Goal: Task Accomplishment & Management: Complete application form

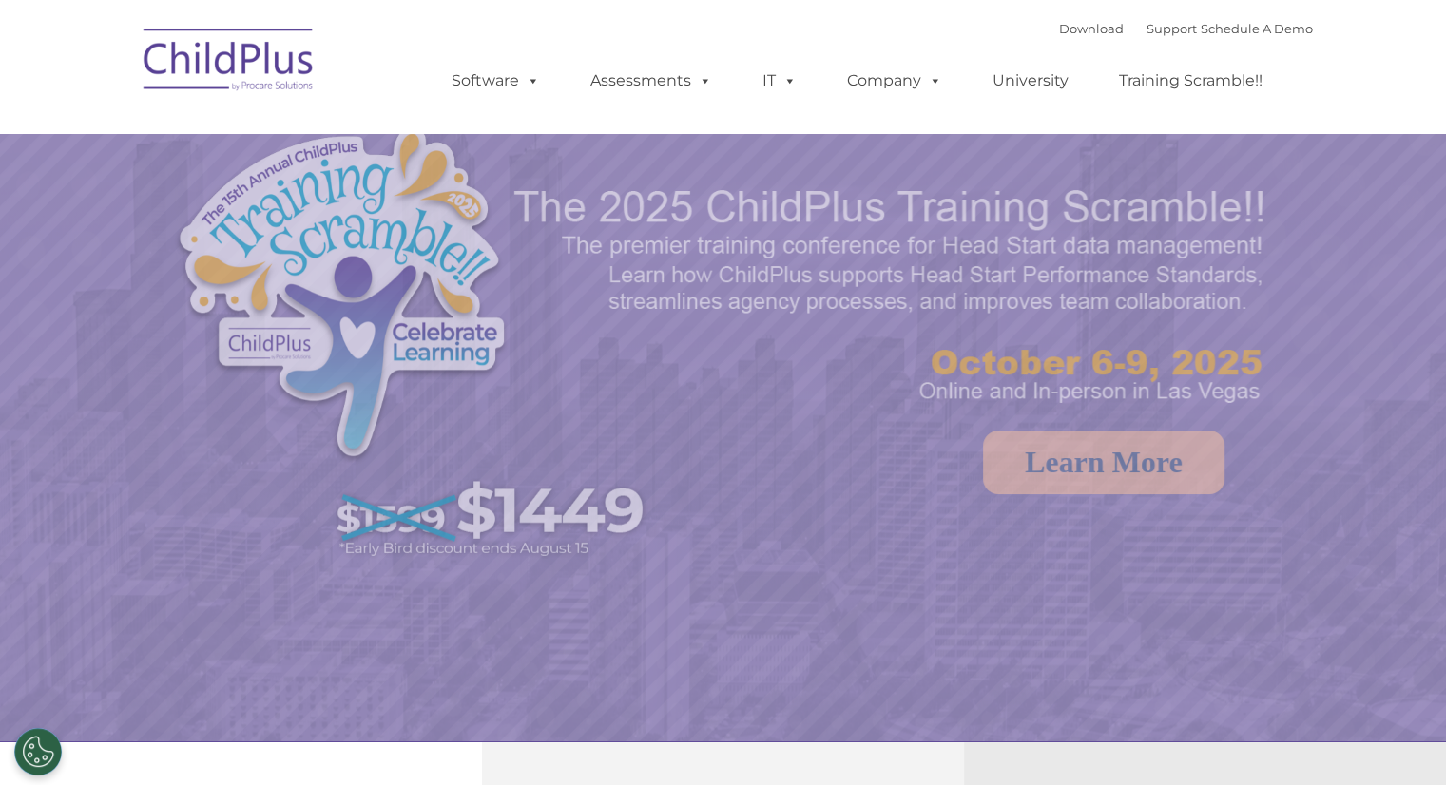
select select "MEDIUM"
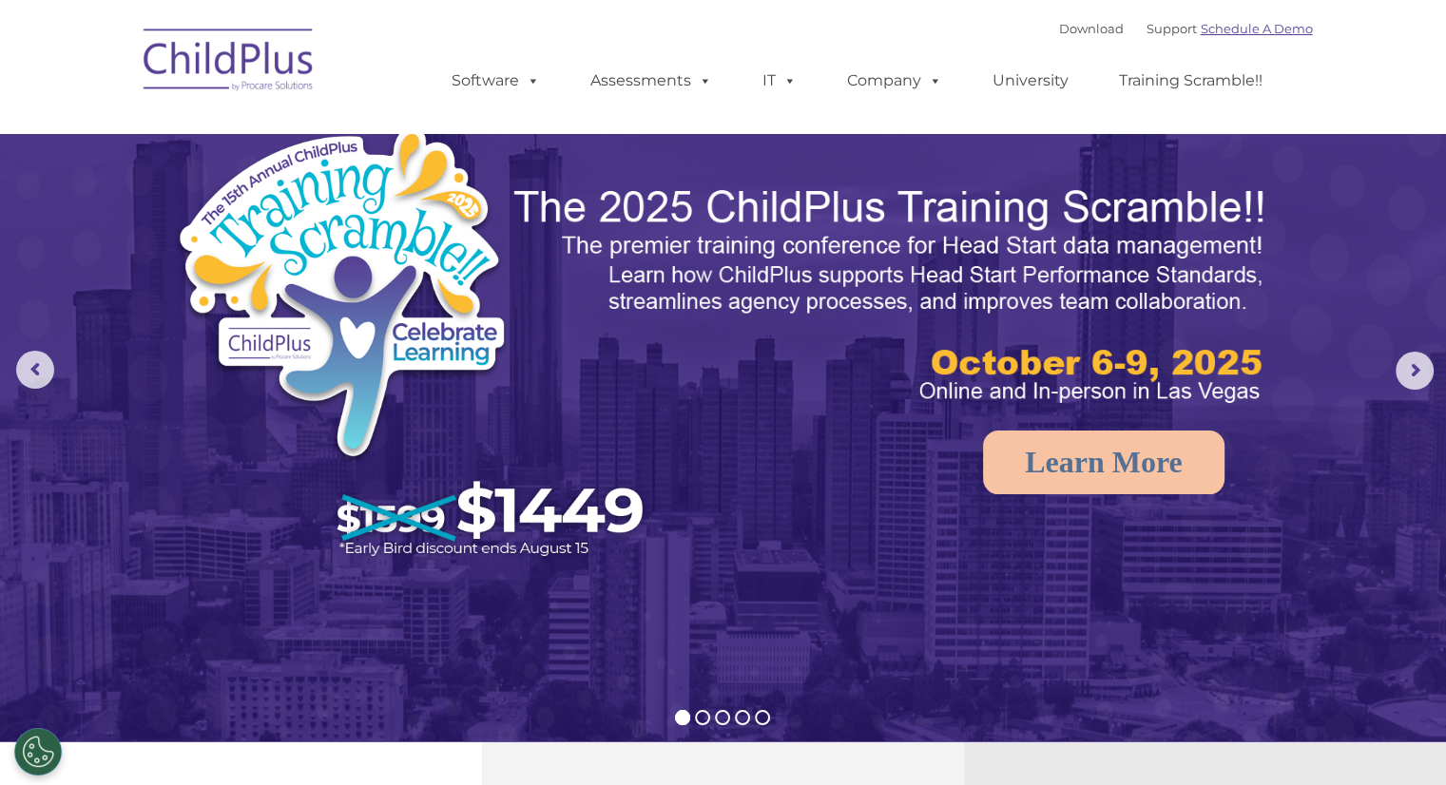
click at [1277, 26] on link "Schedule A Demo" at bounding box center [1257, 28] width 112 height 15
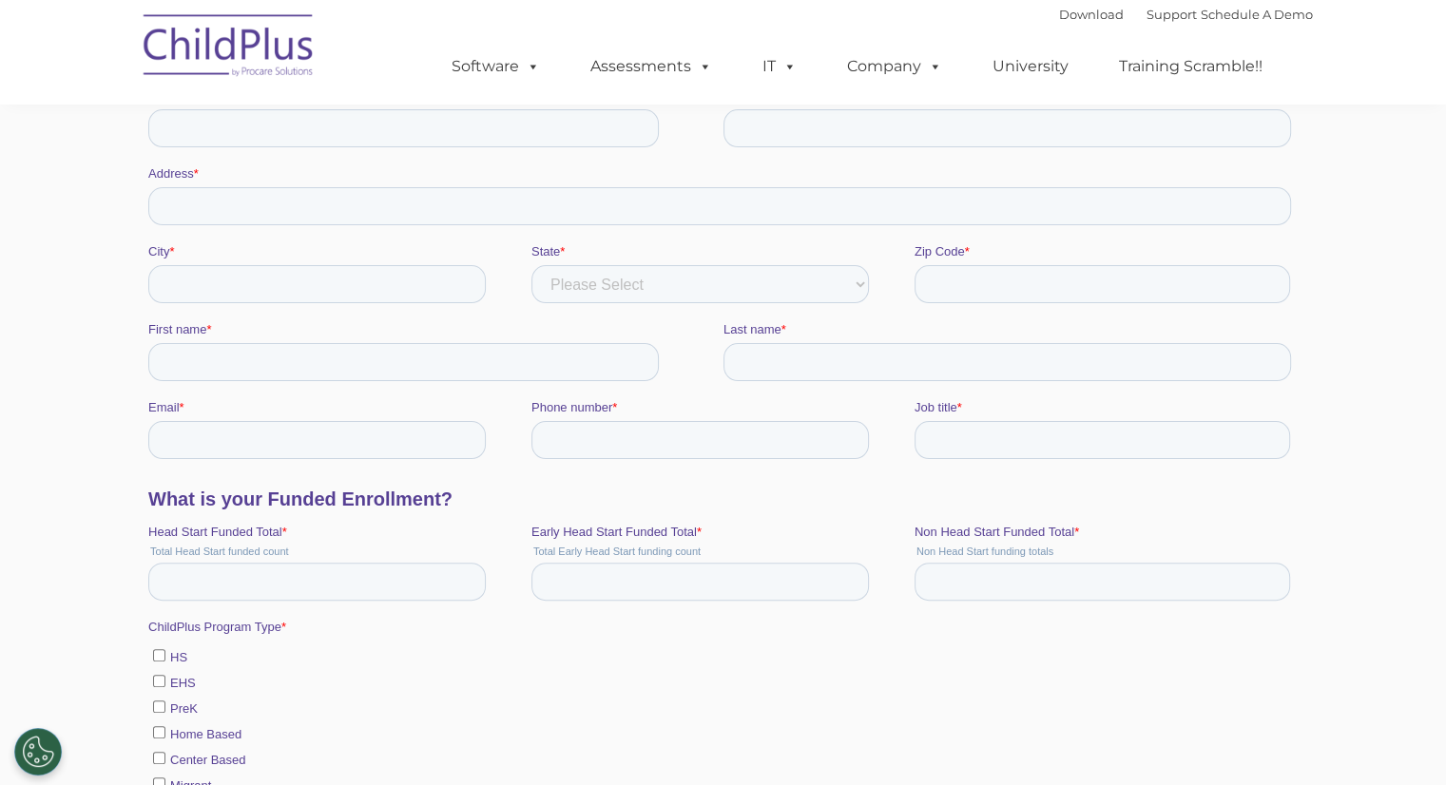
scroll to position [475, 0]
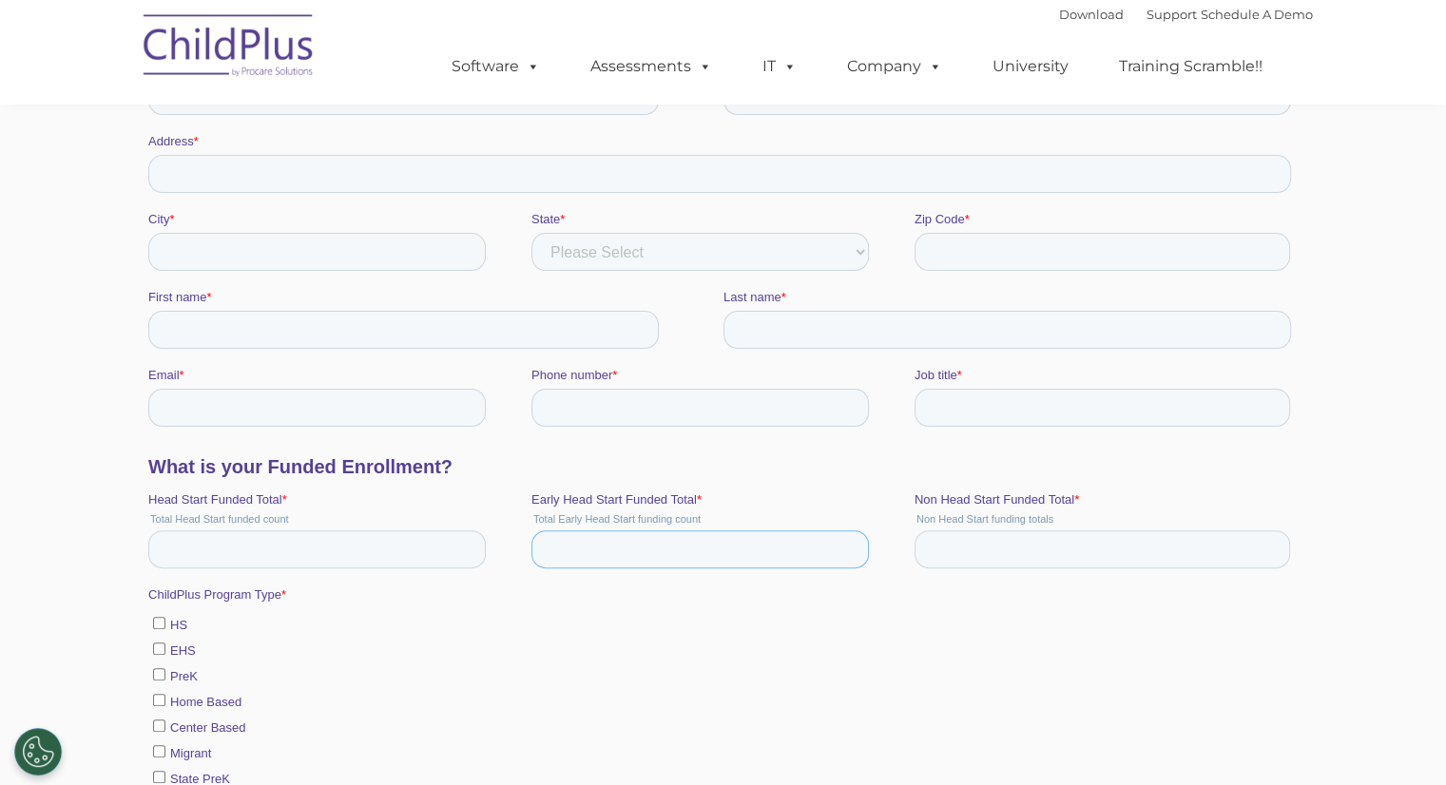
click at [850, 561] on input "Early Head Start Funded Total *" at bounding box center [700, 550] width 338 height 38
click at [849, 556] on input "-1" at bounding box center [700, 550] width 338 height 38
type input "0"
click at [843, 546] on input "0" at bounding box center [700, 550] width 338 height 38
click at [307, 545] on input "Head Start Funded Total *" at bounding box center [316, 550] width 338 height 38
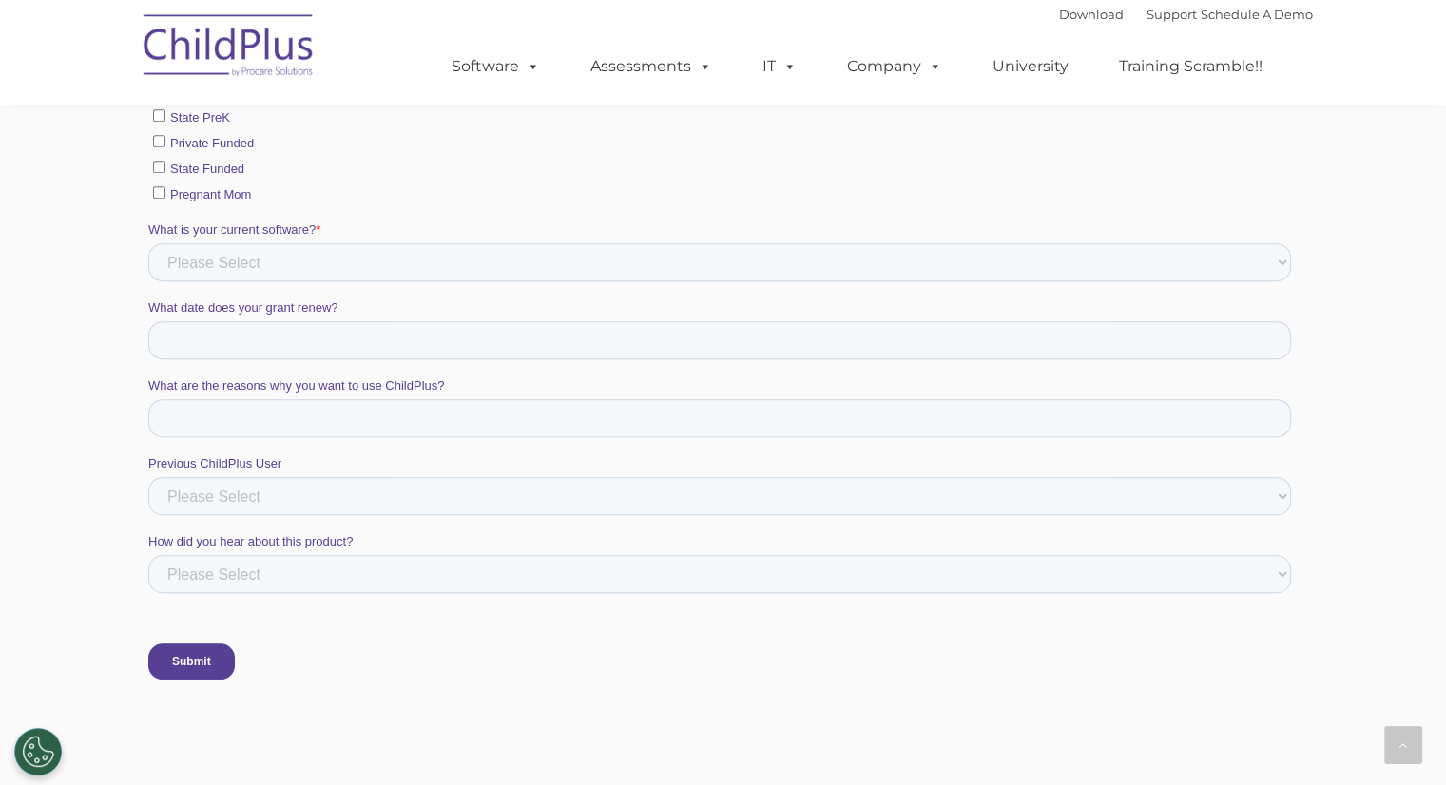
scroll to position [1141, 0]
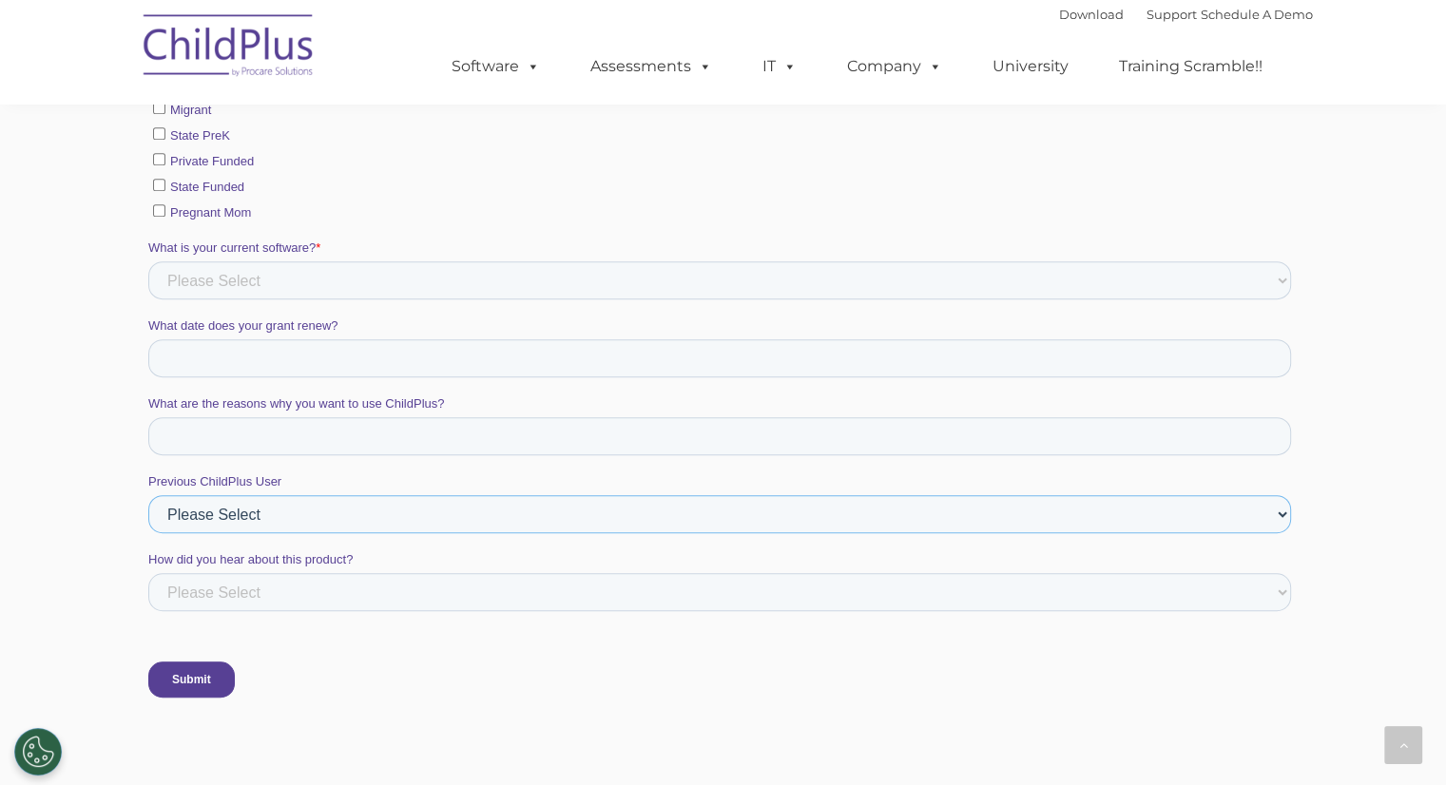
click at [306, 484] on div "Previous ChildPlus User Please Select Yes No" at bounding box center [722, 503] width 1151 height 61
click at [336, 476] on label "Previous ChildPlus User" at bounding box center [722, 482] width 1151 height 19
click at [336, 495] on select "Please Select Yes No" at bounding box center [718, 514] width 1143 height 38
click at [368, 593] on select "Please Select ChildPlus Staff ChildPlus Pop-up Message Email Social Media Websi…" at bounding box center [718, 592] width 1143 height 38
click at [350, 660] on div "Submit" at bounding box center [722, 680] width 1151 height 68
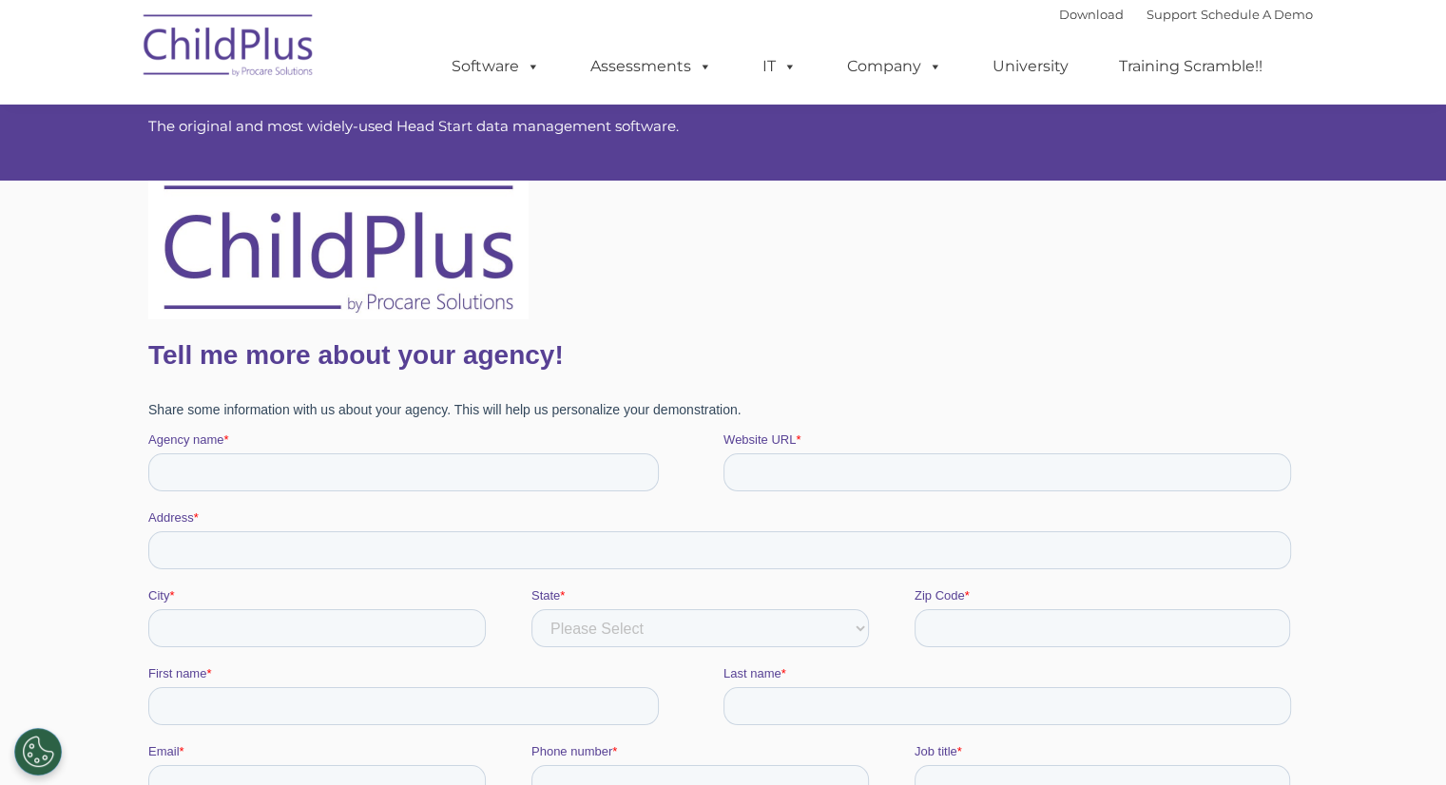
scroll to position [190, 0]
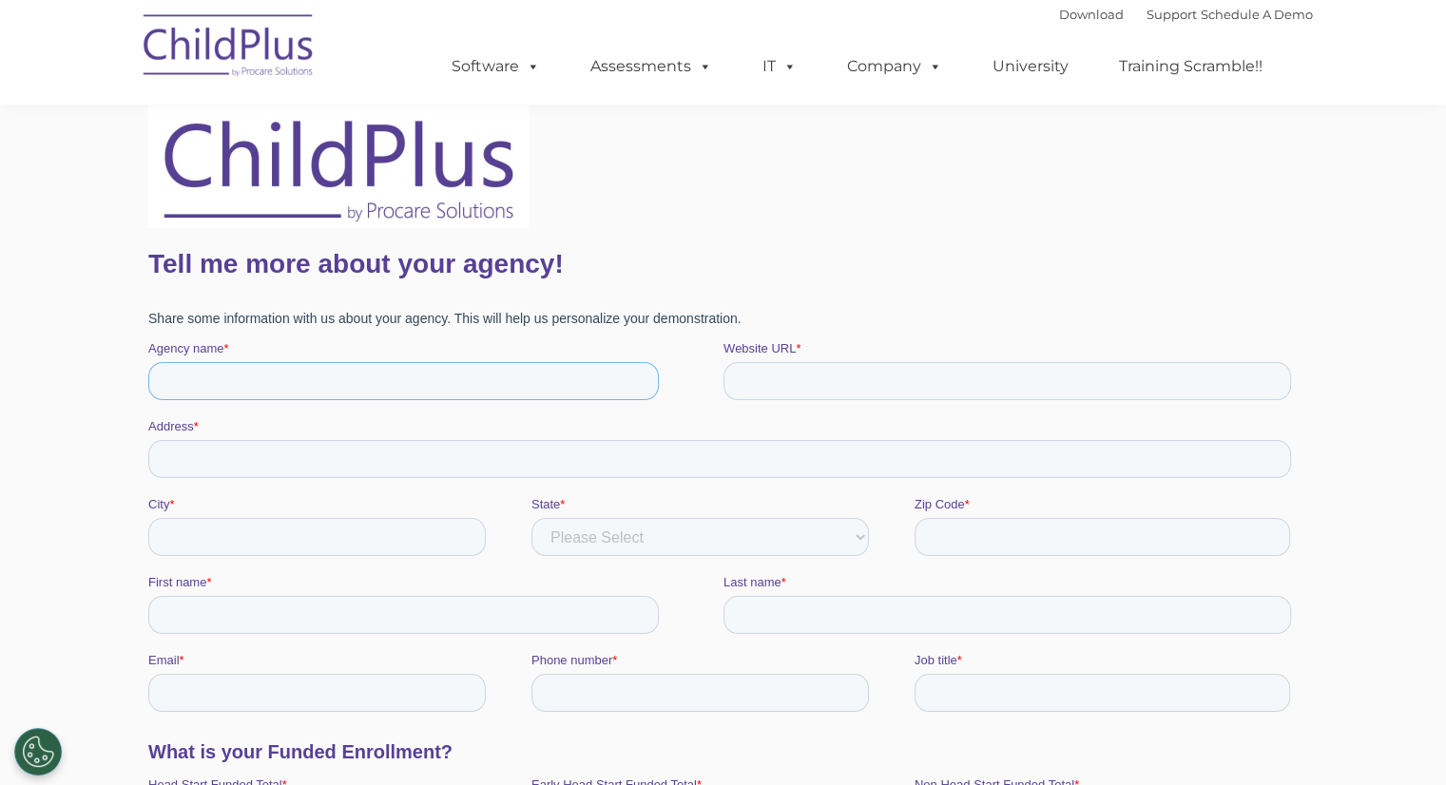
click at [389, 383] on input "Agency name *" at bounding box center [402, 381] width 511 height 38
type input "Wild Plum Center for Young Children and Families"
click at [818, 379] on input "Website URL *" at bounding box center [1007, 381] width 568 height 38
type input "wildplumcenter.org"
click at [327, 458] on input "Address *" at bounding box center [718, 459] width 1143 height 38
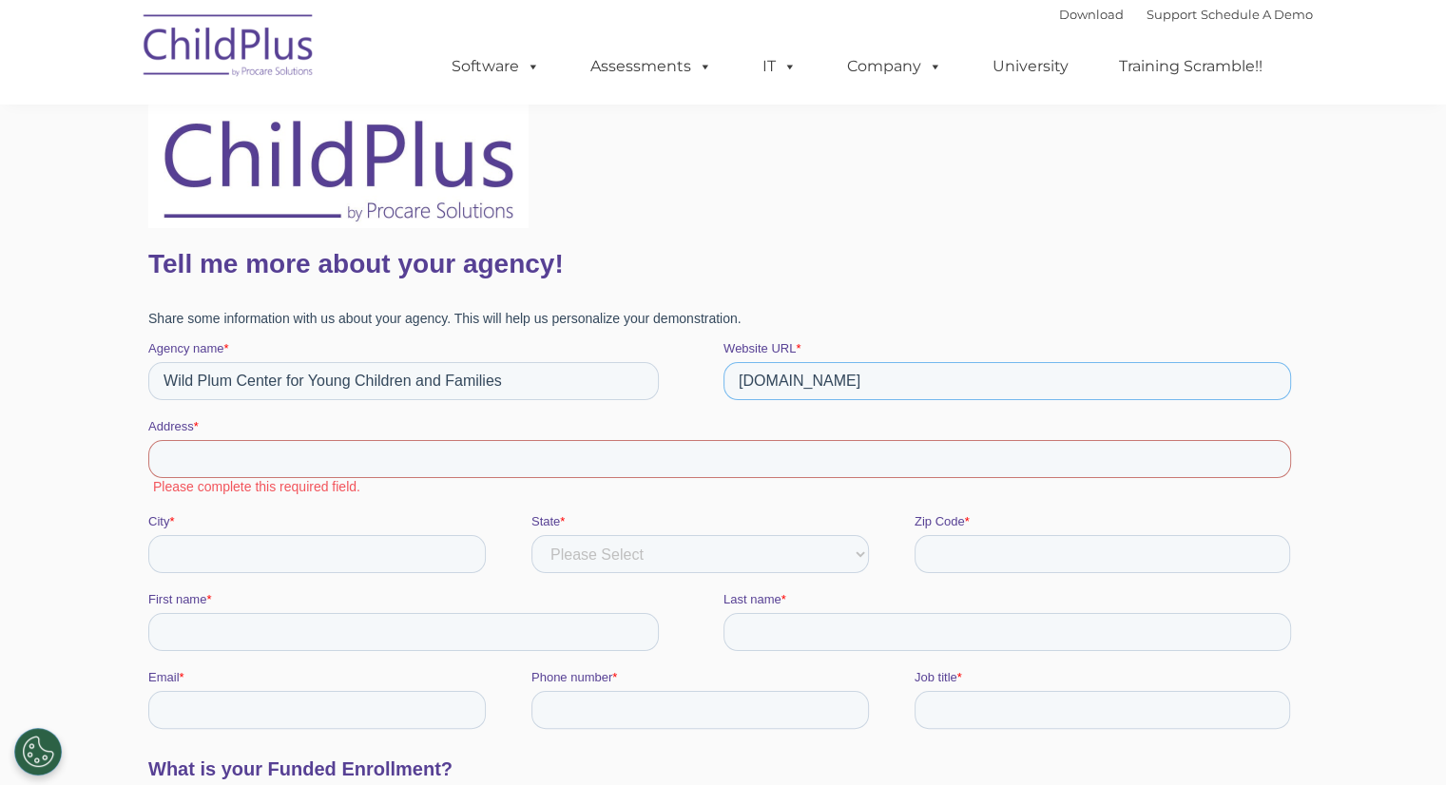
drag, startPoint x: 877, startPoint y: 378, endPoint x: 649, endPoint y: 392, distance: 227.7
click at [649, 392] on fieldset "Agency name * Wild Plum Center for Young Children and Families Website URL * wi…" at bounding box center [722, 378] width 1151 height 78
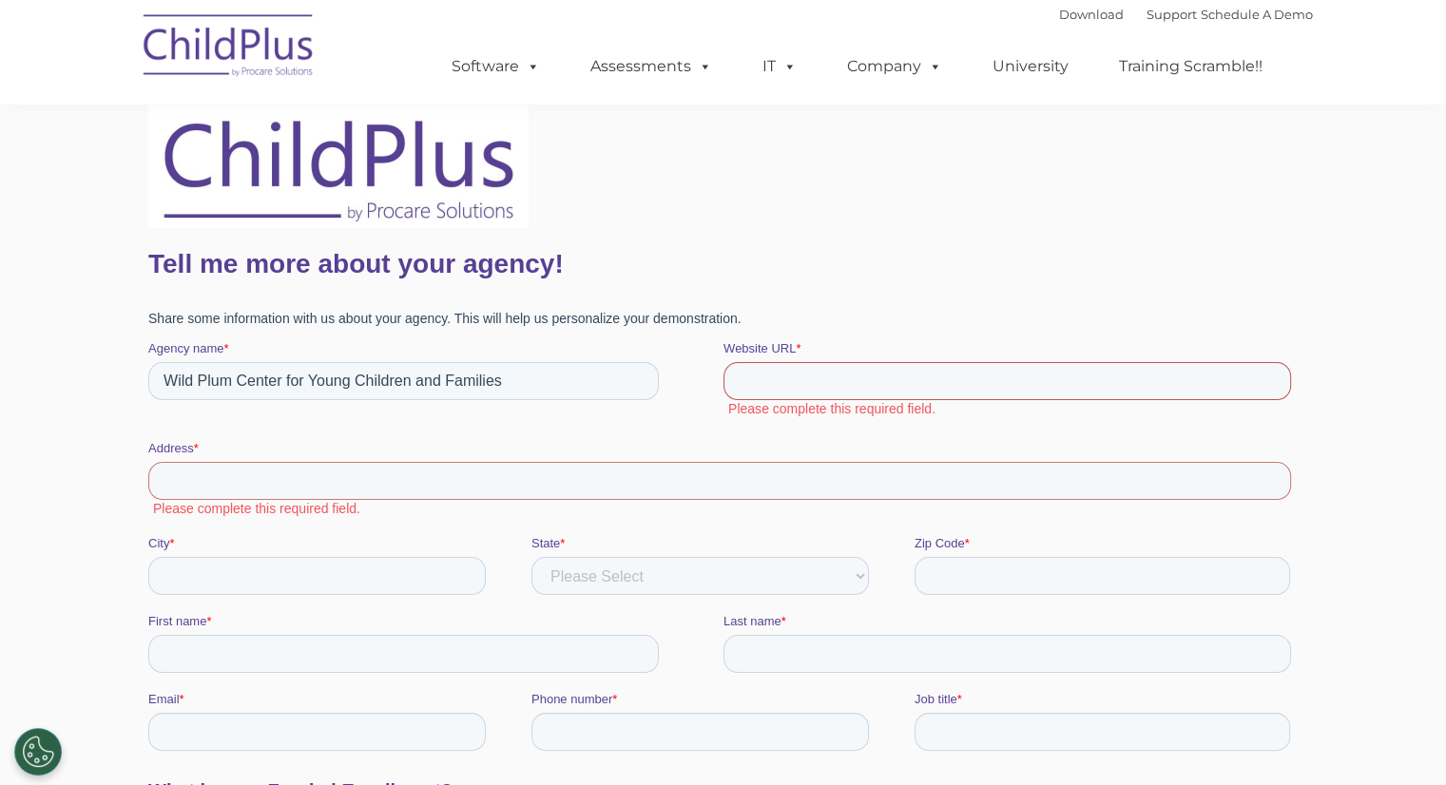
paste input "[URL][DOMAIN_NAME]"
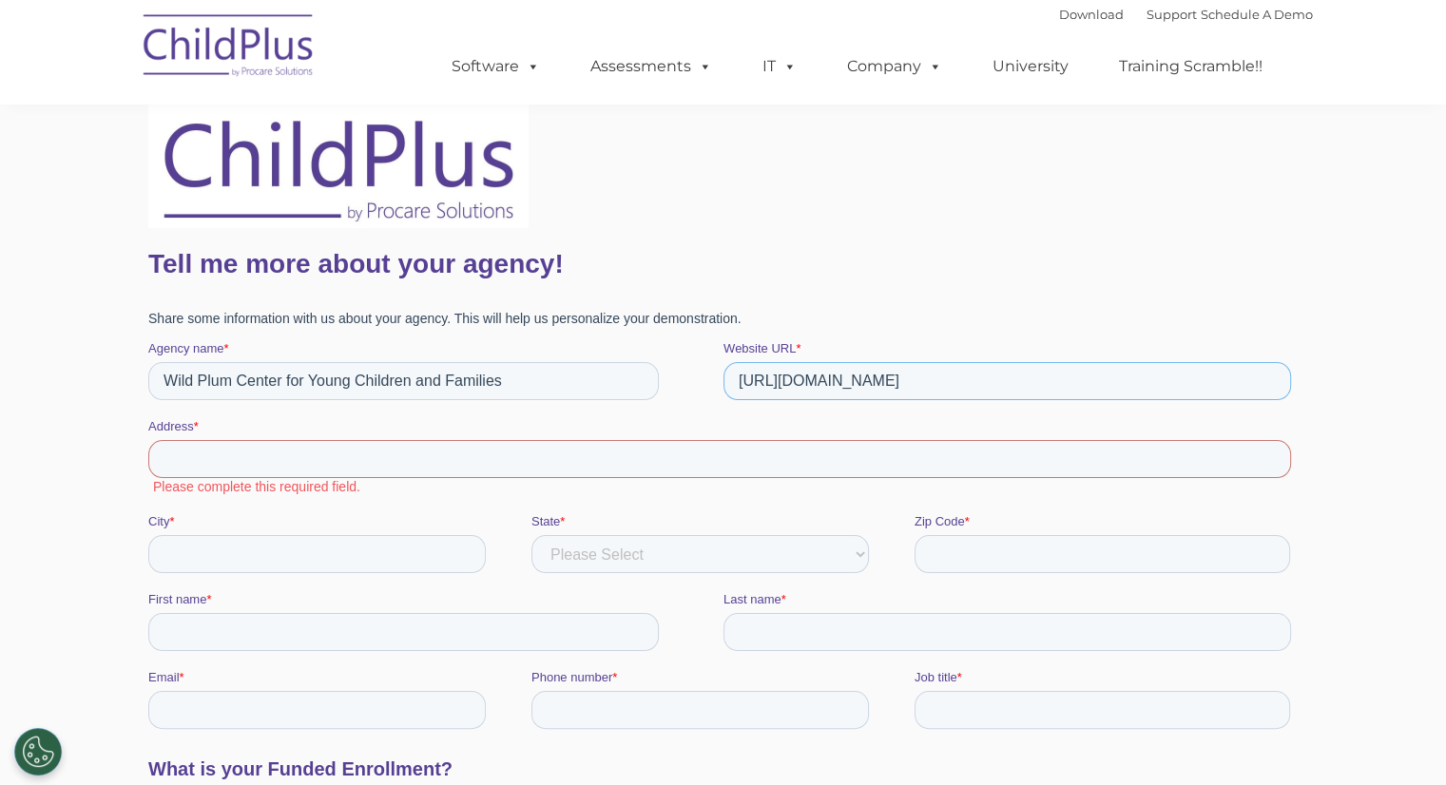
type input "[URL][DOMAIN_NAME]"
click at [340, 465] on input "Address *" at bounding box center [718, 459] width 1143 height 38
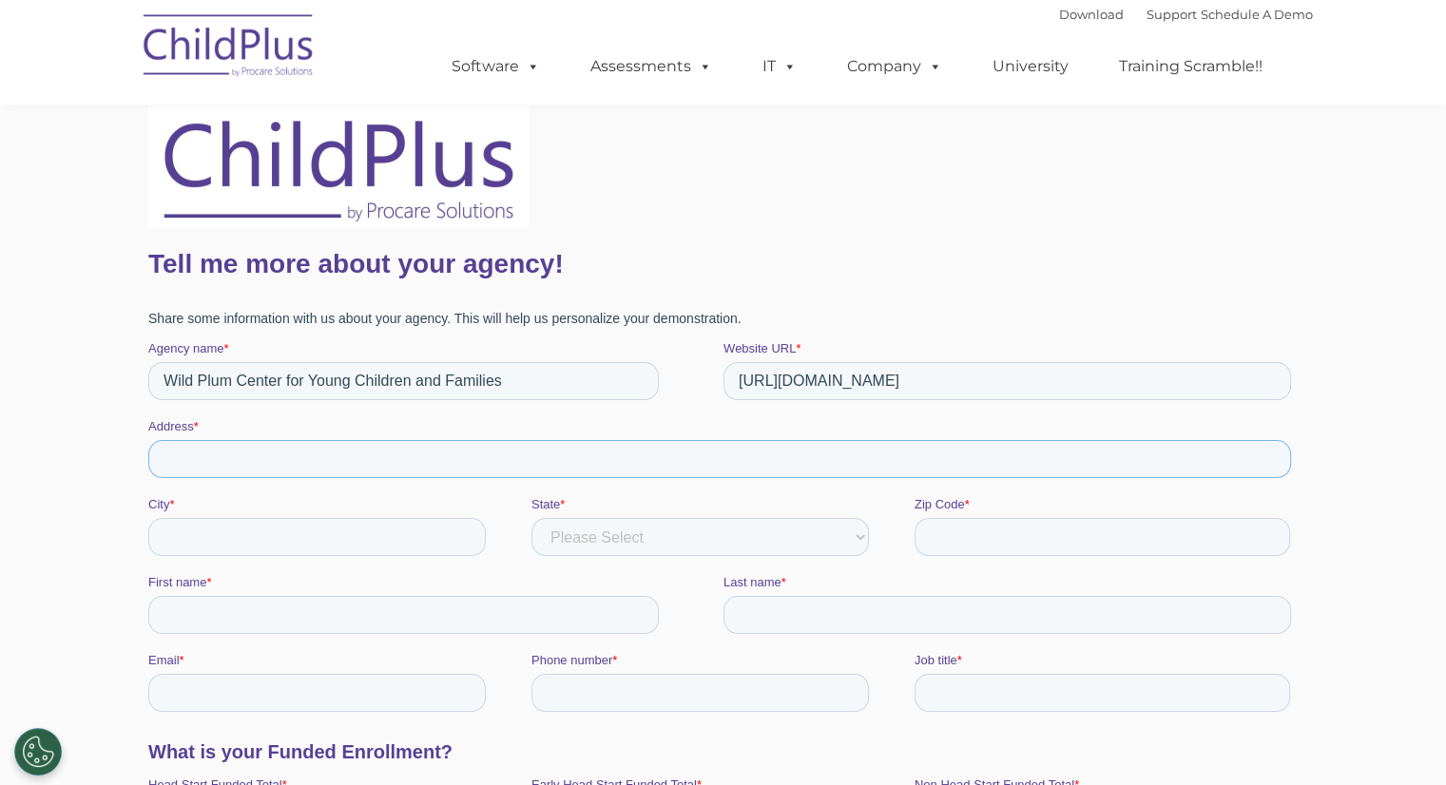
type input "[STREET_ADDRESS]"
type input "Longmont"
select select "[US_STATE]"
type input "80501"
type input "[PERSON_NAME]"
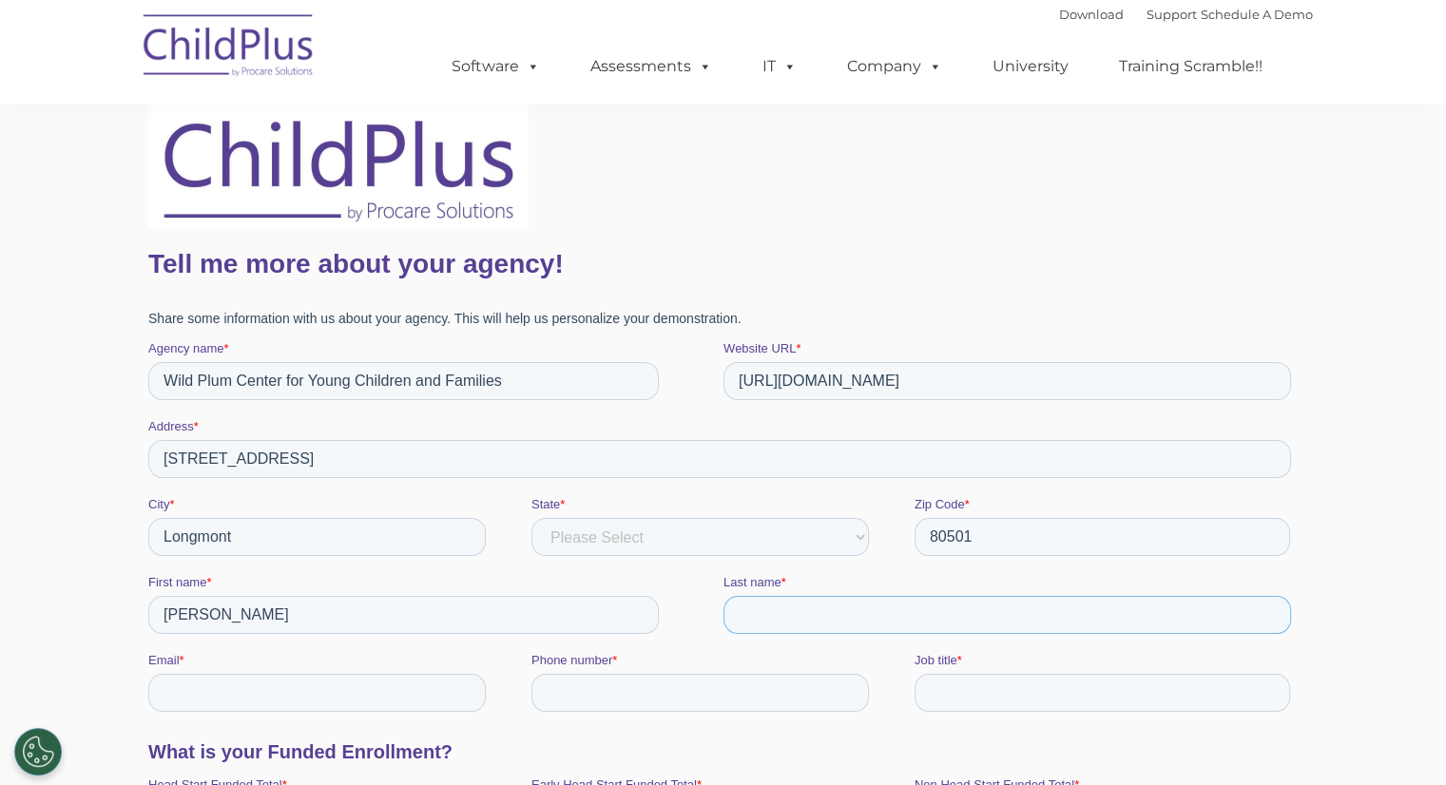
type input "[PERSON_NAME]"
type input "[PERSON_NAME][EMAIL_ADDRESS][DOMAIN_NAME]"
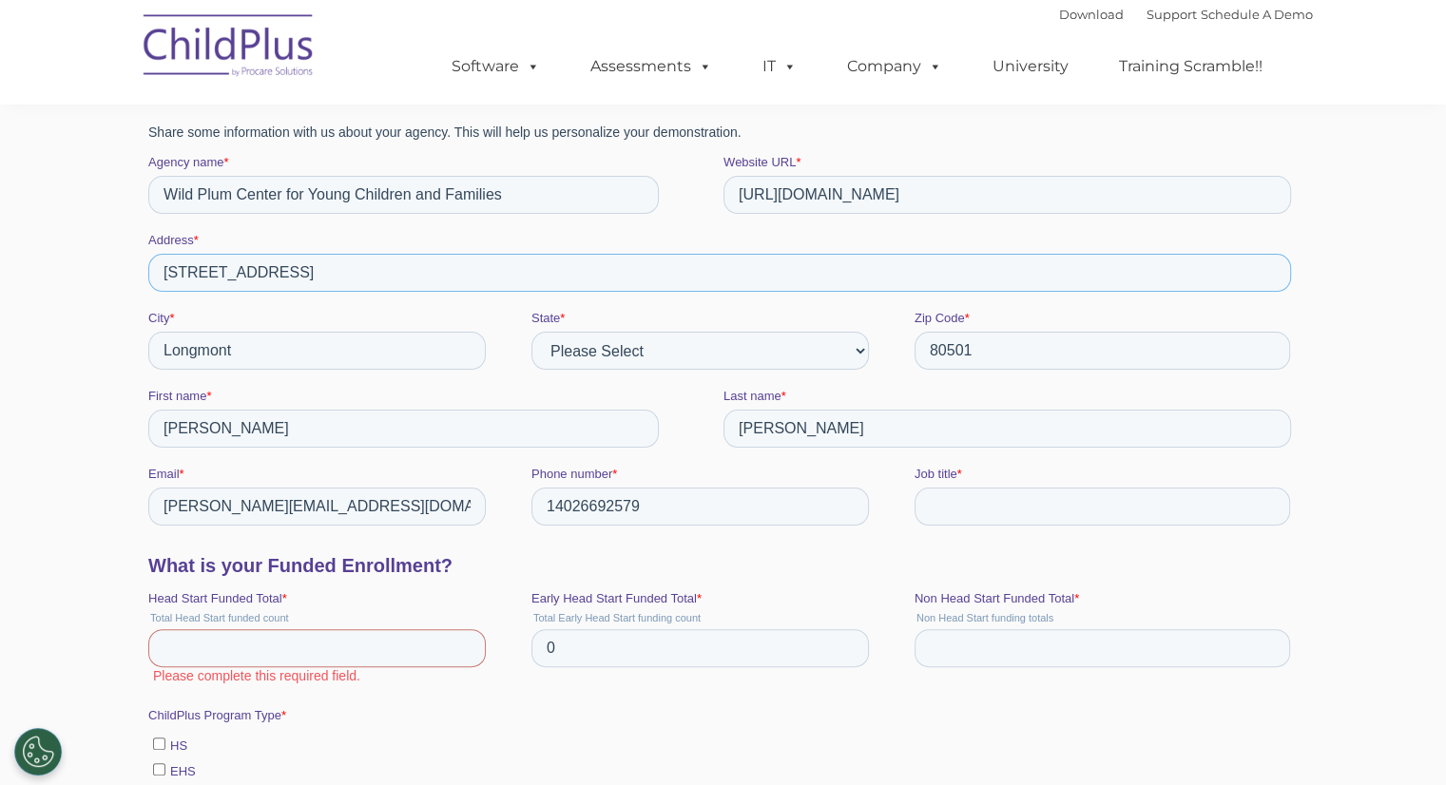
scroll to position [380, 0]
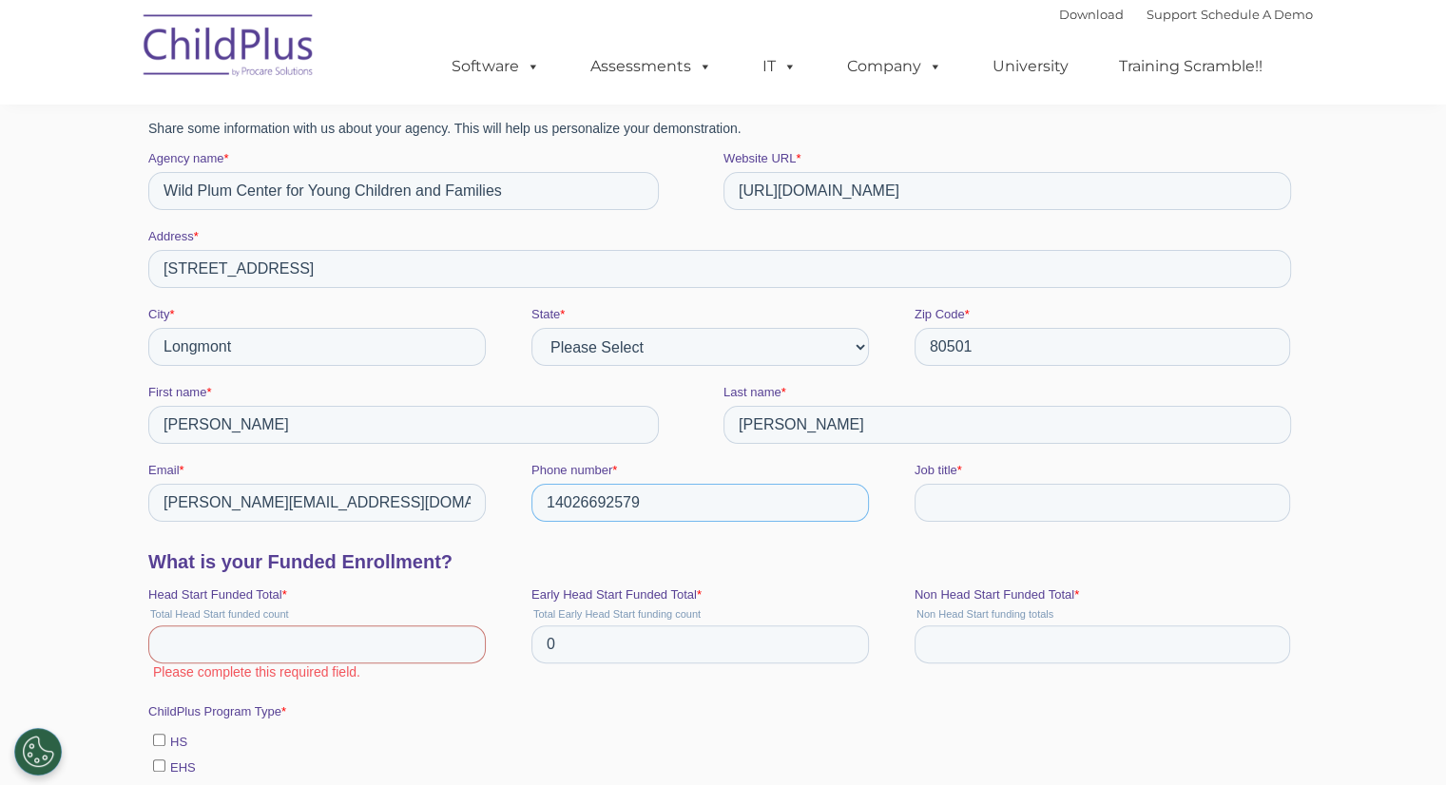
drag, startPoint x: 554, startPoint y: 502, endPoint x: 564, endPoint y: 499, distance: 9.9
click at [554, 502] on input "14026692579" at bounding box center [700, 503] width 338 height 38
click at [581, 500] on input "[PHONE_NUMBER]" at bounding box center [700, 503] width 338 height 38
click at [607, 505] on input "[PHONE_NUMBER]" at bounding box center [700, 503] width 338 height 38
type input "[PHONE_NUMBER]"
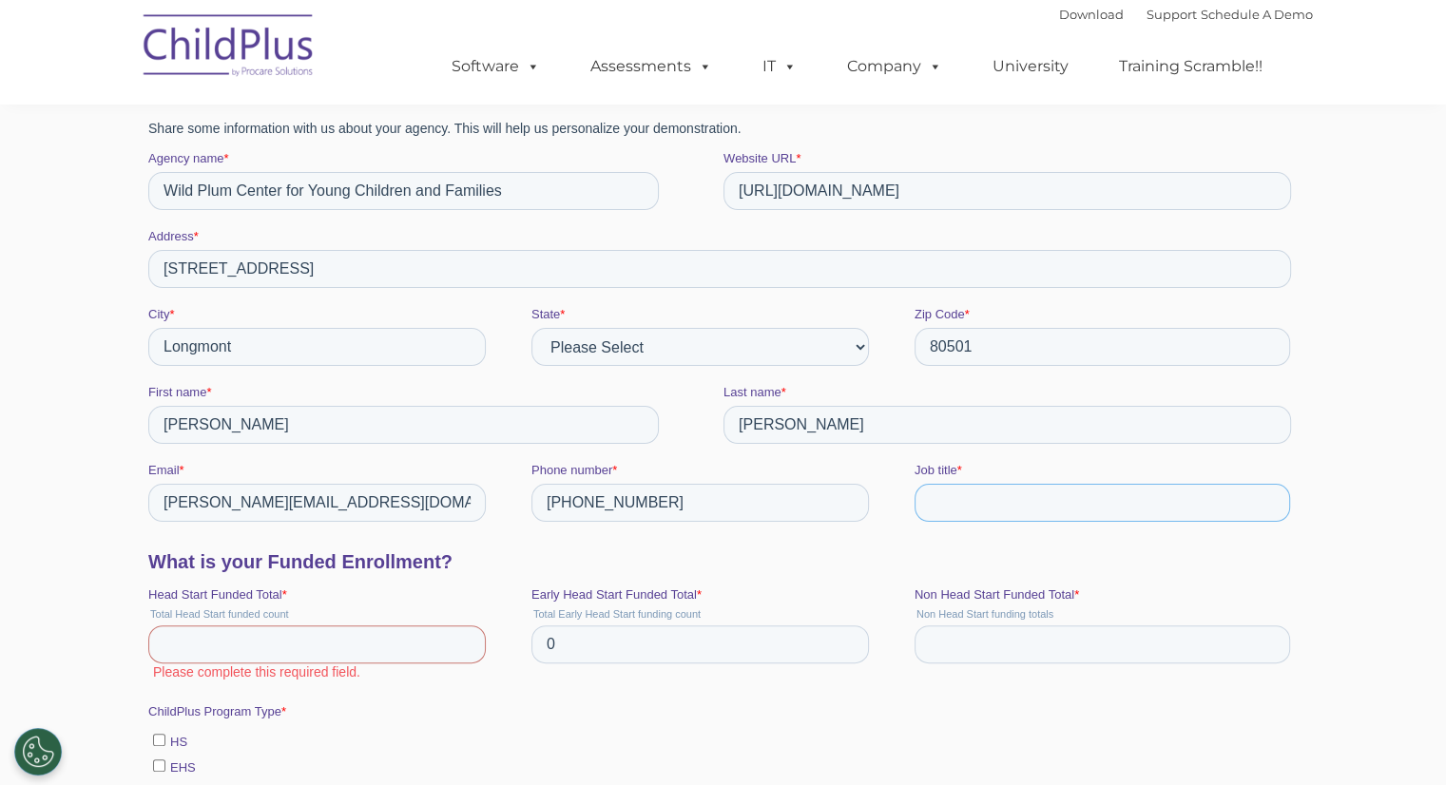
click at [1082, 511] on input "Job title *" at bounding box center [1102, 503] width 376 height 38
type input "Chief Program Officer - Children's Services"
click at [431, 686] on div "Head Start Funded Total * Total Head Start funded count Please complete this re…" at bounding box center [338, 636] width 383 height 100
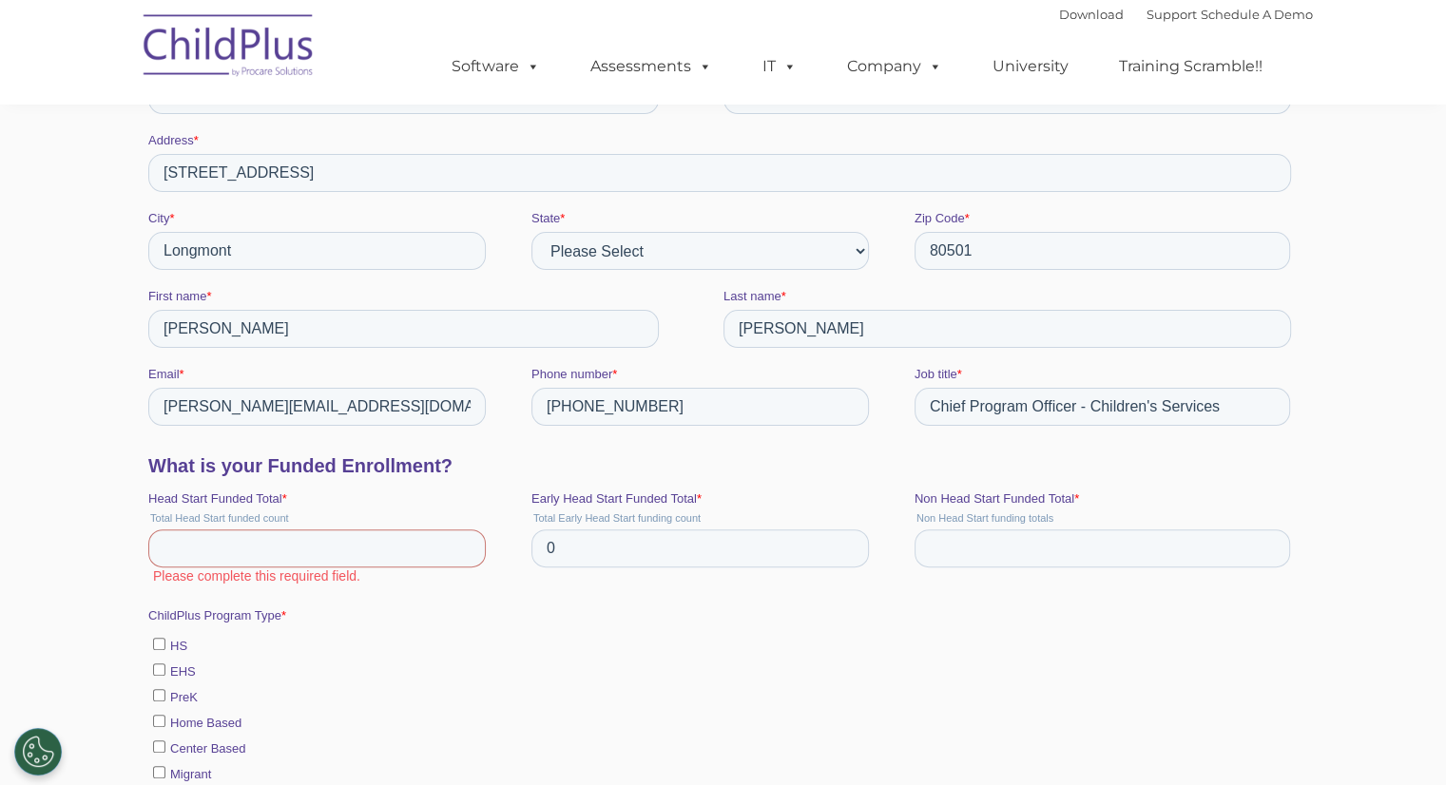
scroll to position [571, 0]
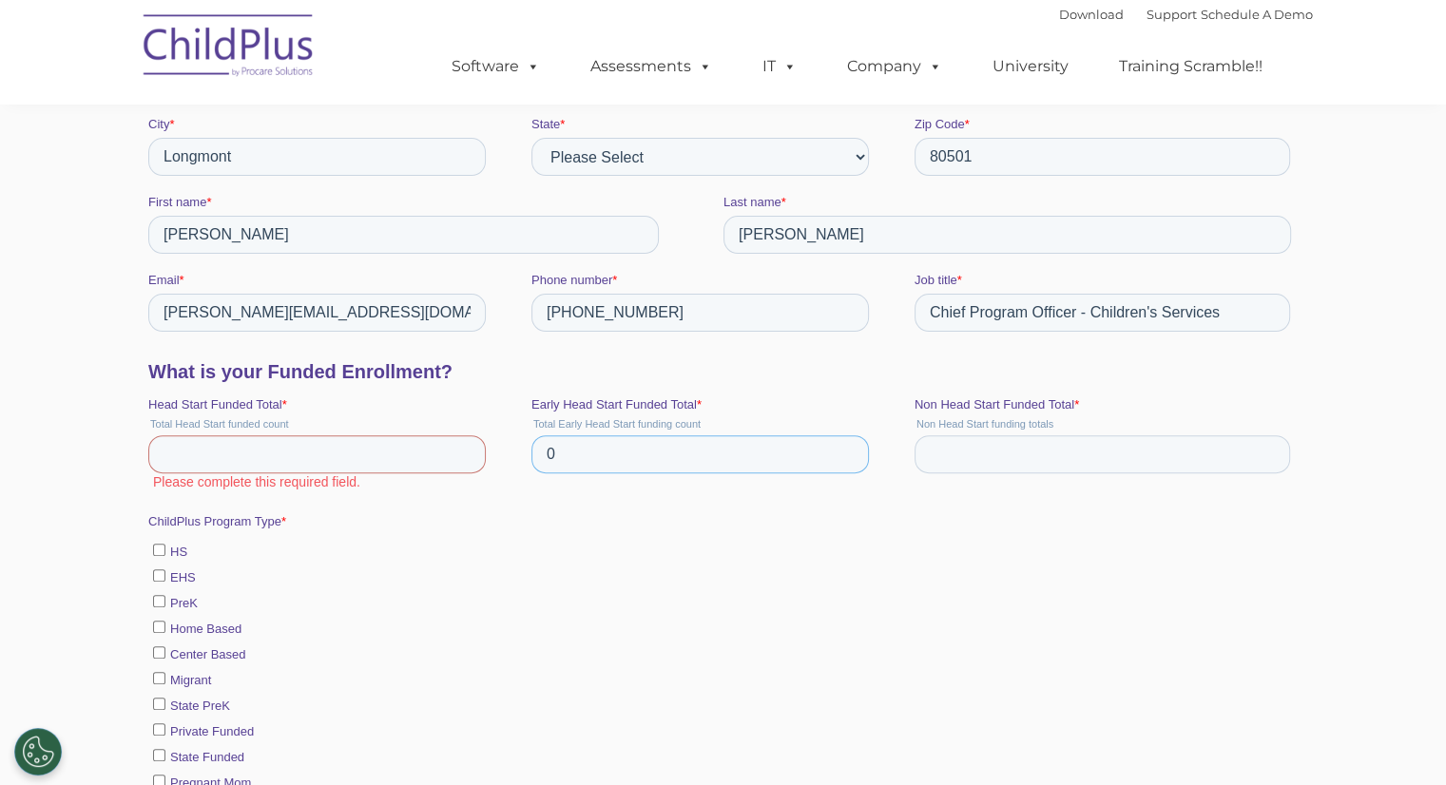
click at [612, 460] on input "0" at bounding box center [700, 455] width 338 height 38
type input "68"
click at [573, 542] on label "HS" at bounding box center [721, 551] width 1138 height 20
click at [165, 544] on input "HS" at bounding box center [158, 550] width 12 height 12
checkbox input "true"
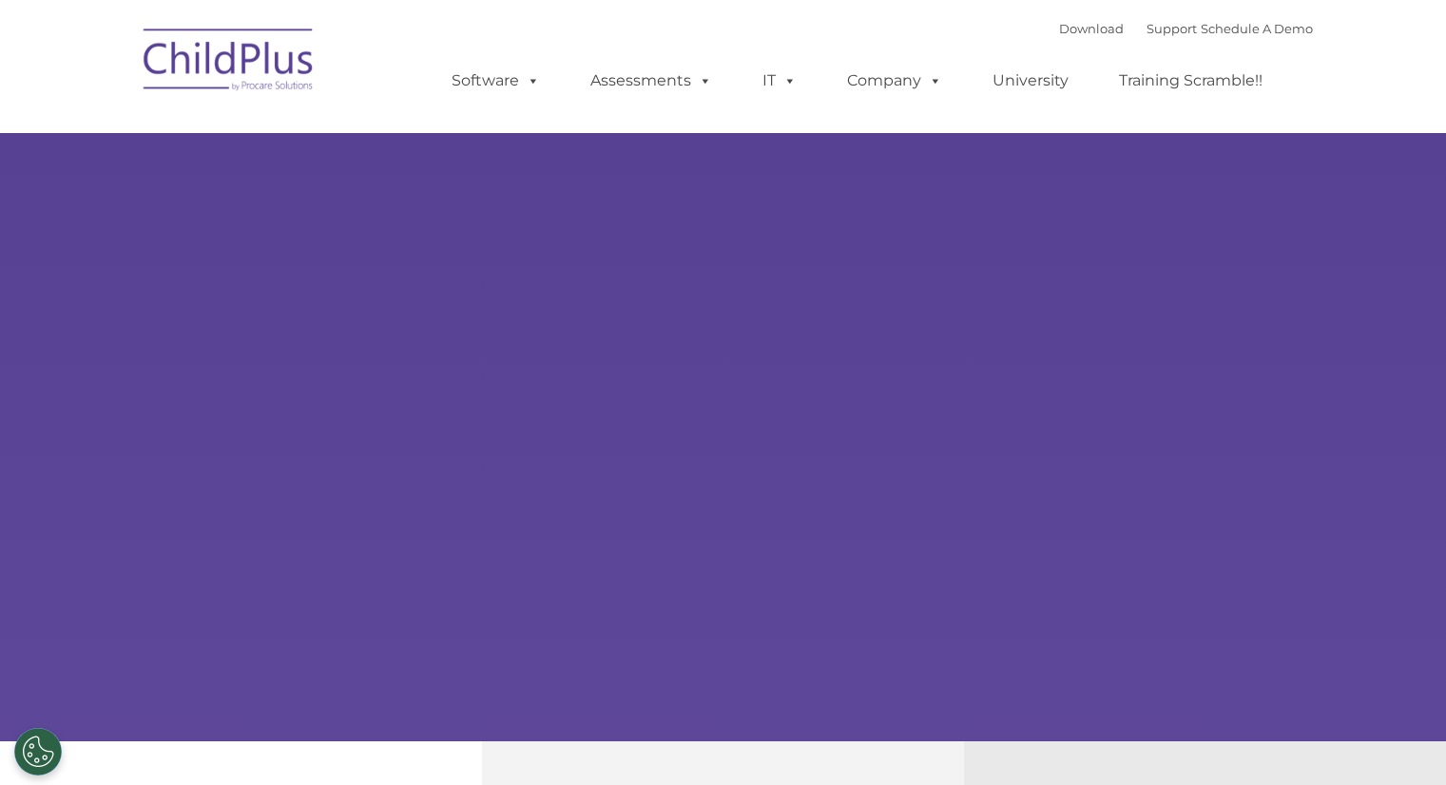
type input ""
select select "MEDIUM"
click at [1272, 28] on link "Schedule A Demo" at bounding box center [1257, 28] width 112 height 15
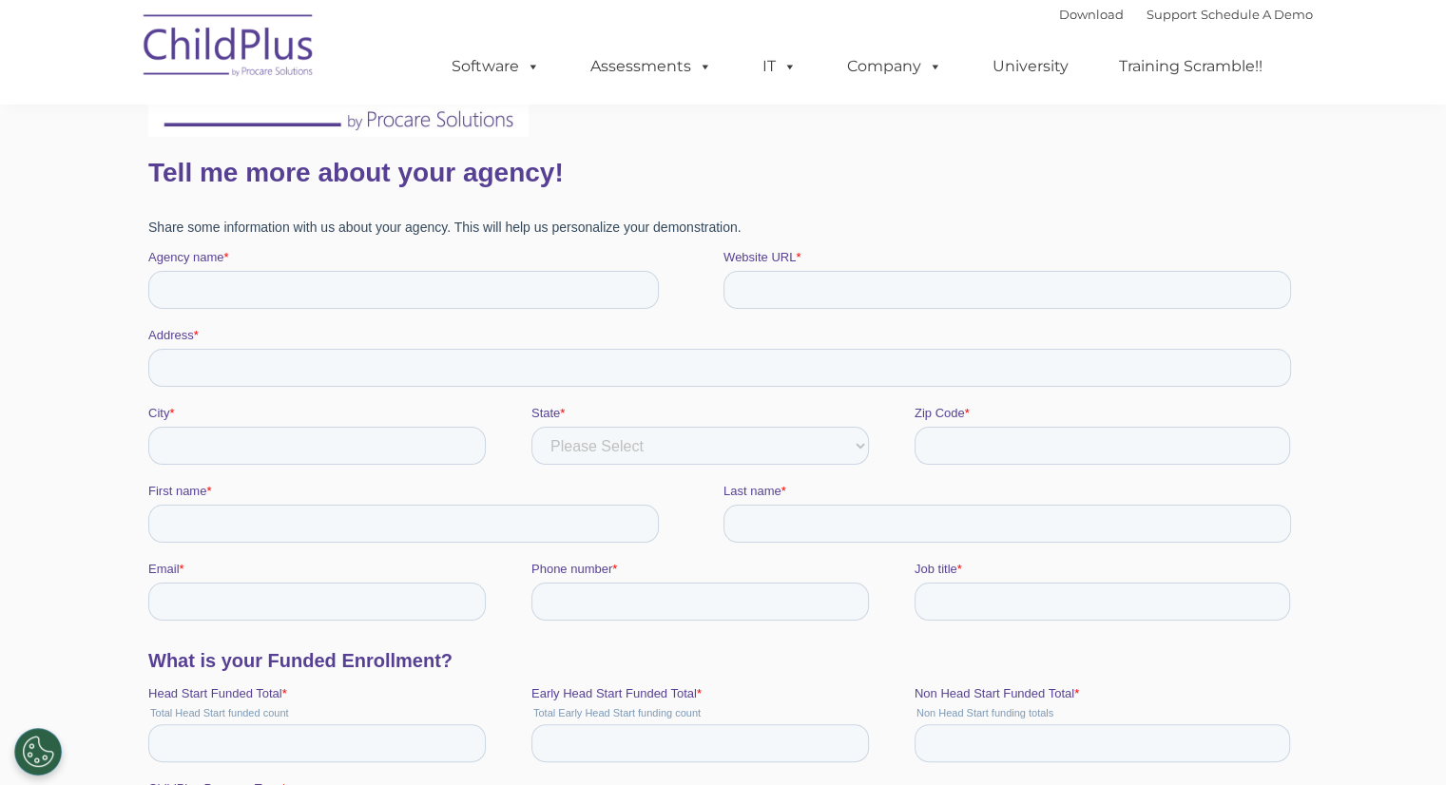
scroll to position [285, 0]
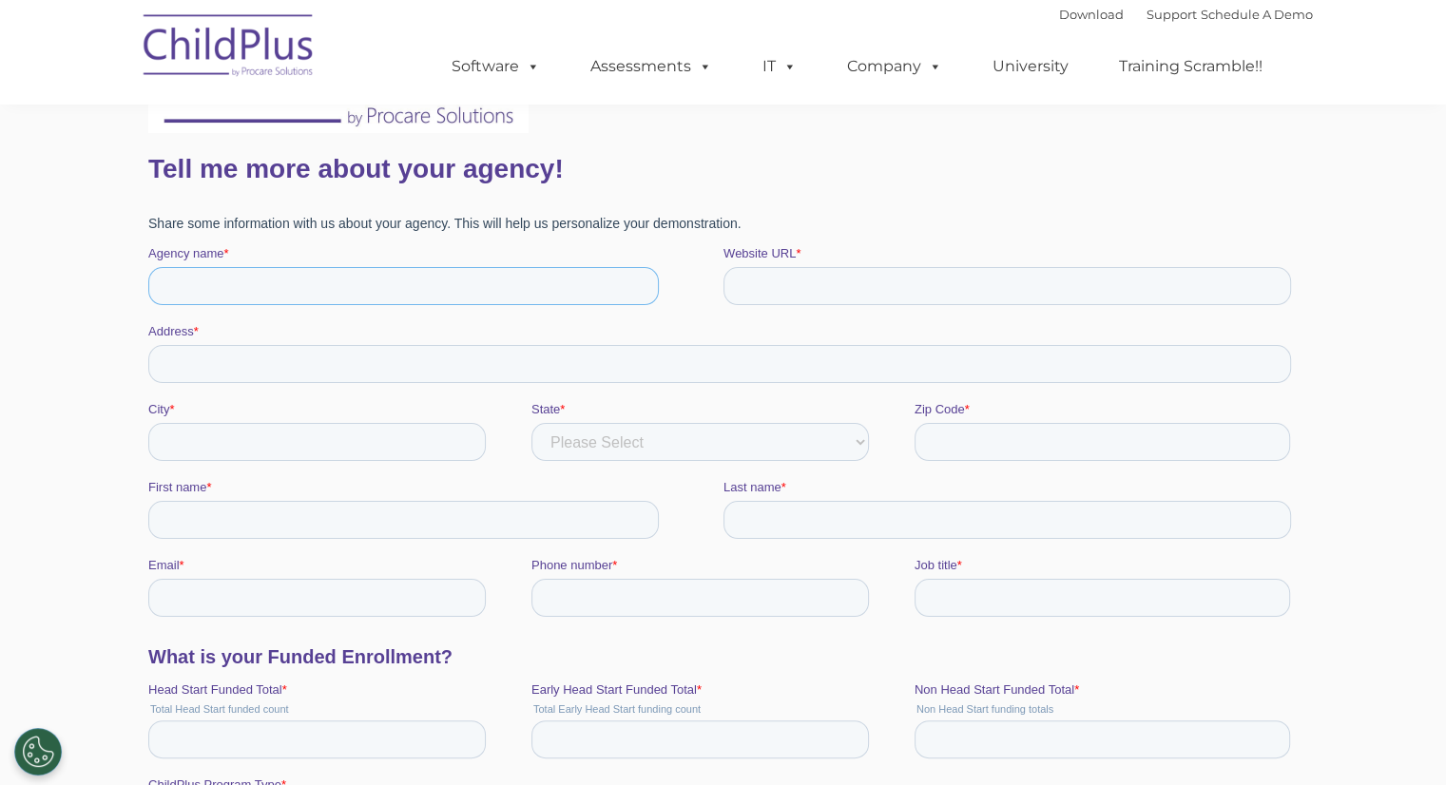
click at [432, 282] on input "Agency name *" at bounding box center [402, 286] width 511 height 38
type input "[GEOGRAPHIC_DATA]"
type input "[STREET_ADDRESS]"
type input "Longmont"
select select "[US_STATE]"
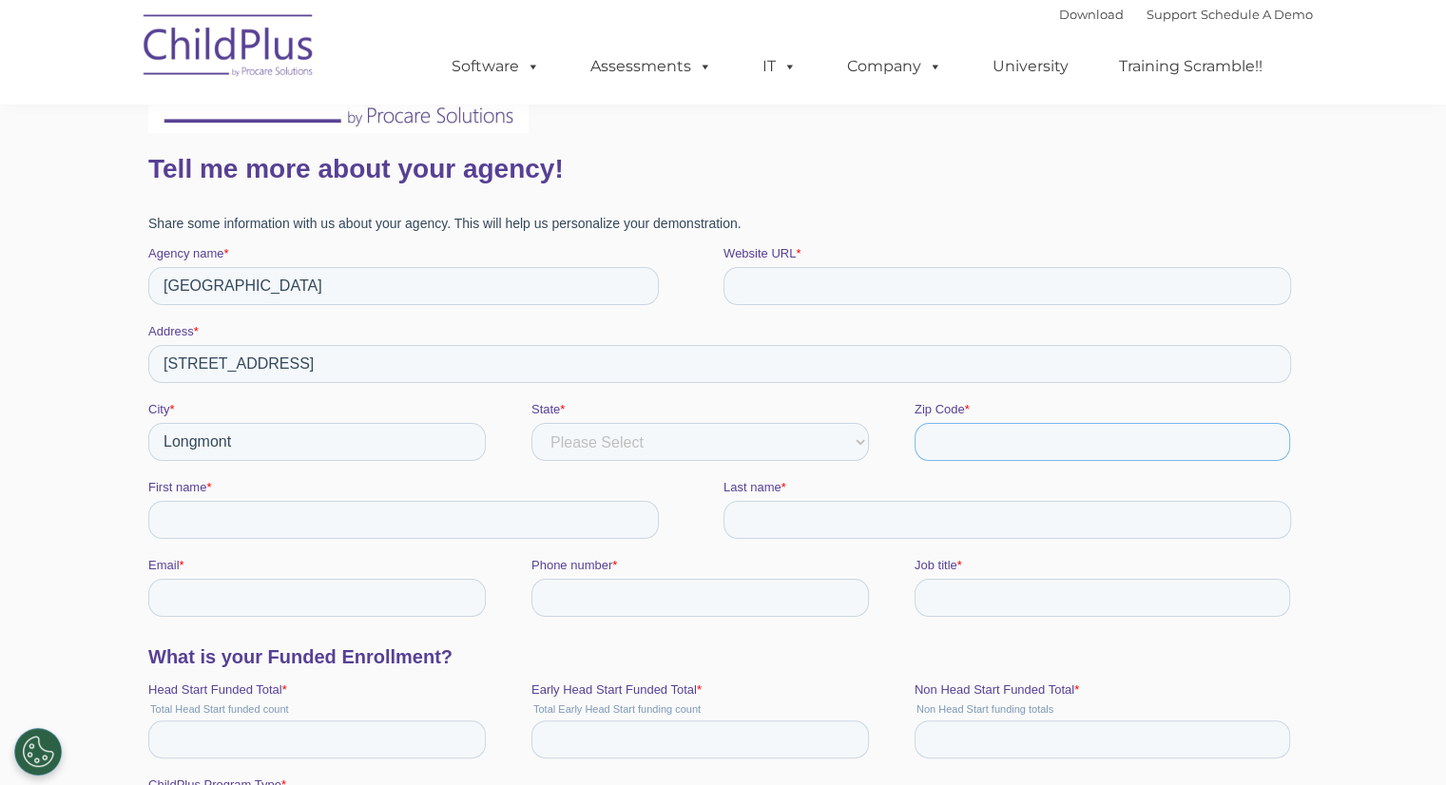
type input "80501"
type input "[PERSON_NAME]"
type input "[PERSON_NAME][EMAIL_ADDRESS][DOMAIN_NAME]"
type input "14026692579"
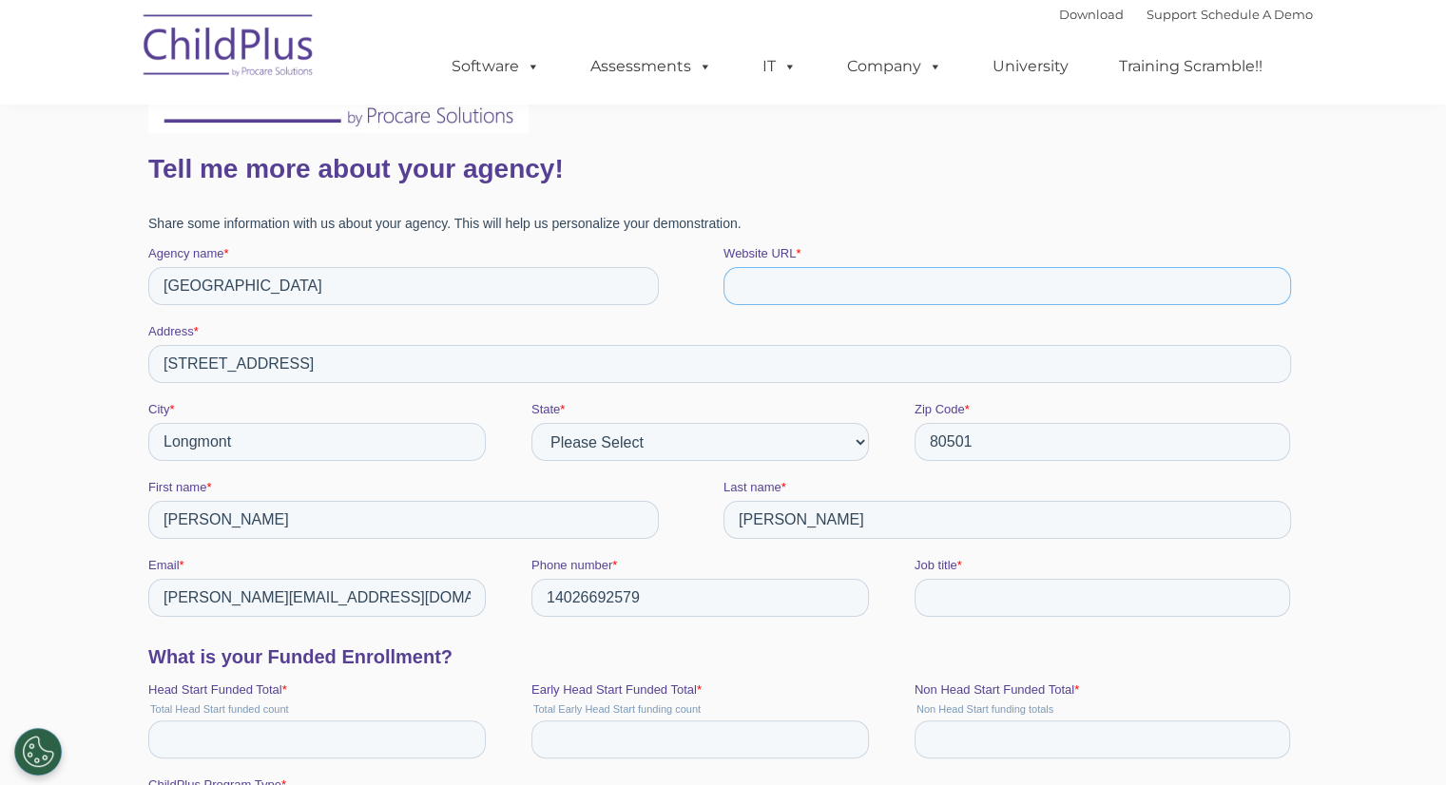
click at [795, 282] on input "Website URL *" at bounding box center [1007, 286] width 568 height 38
type input "w"
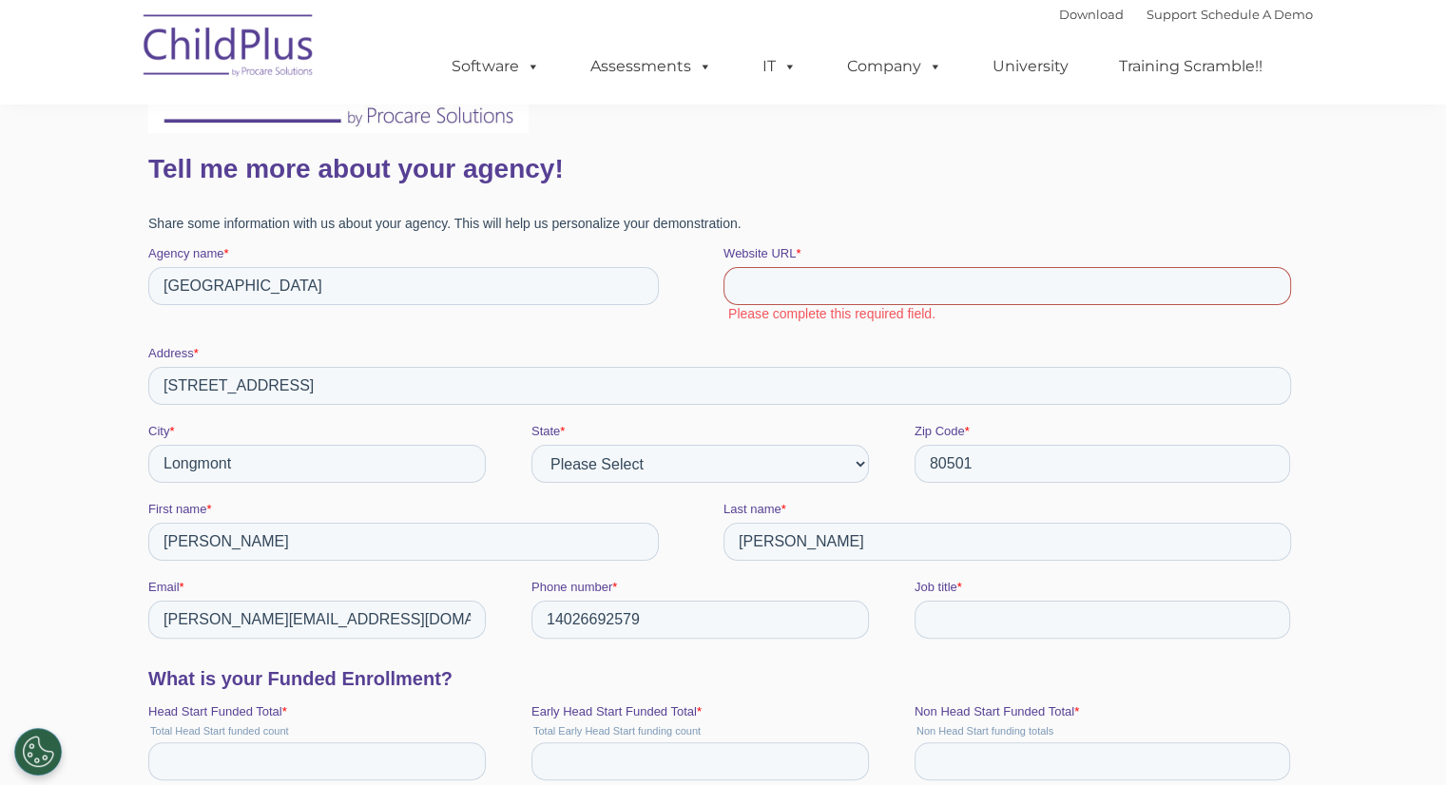
paste input "[URL][DOMAIN_NAME]"
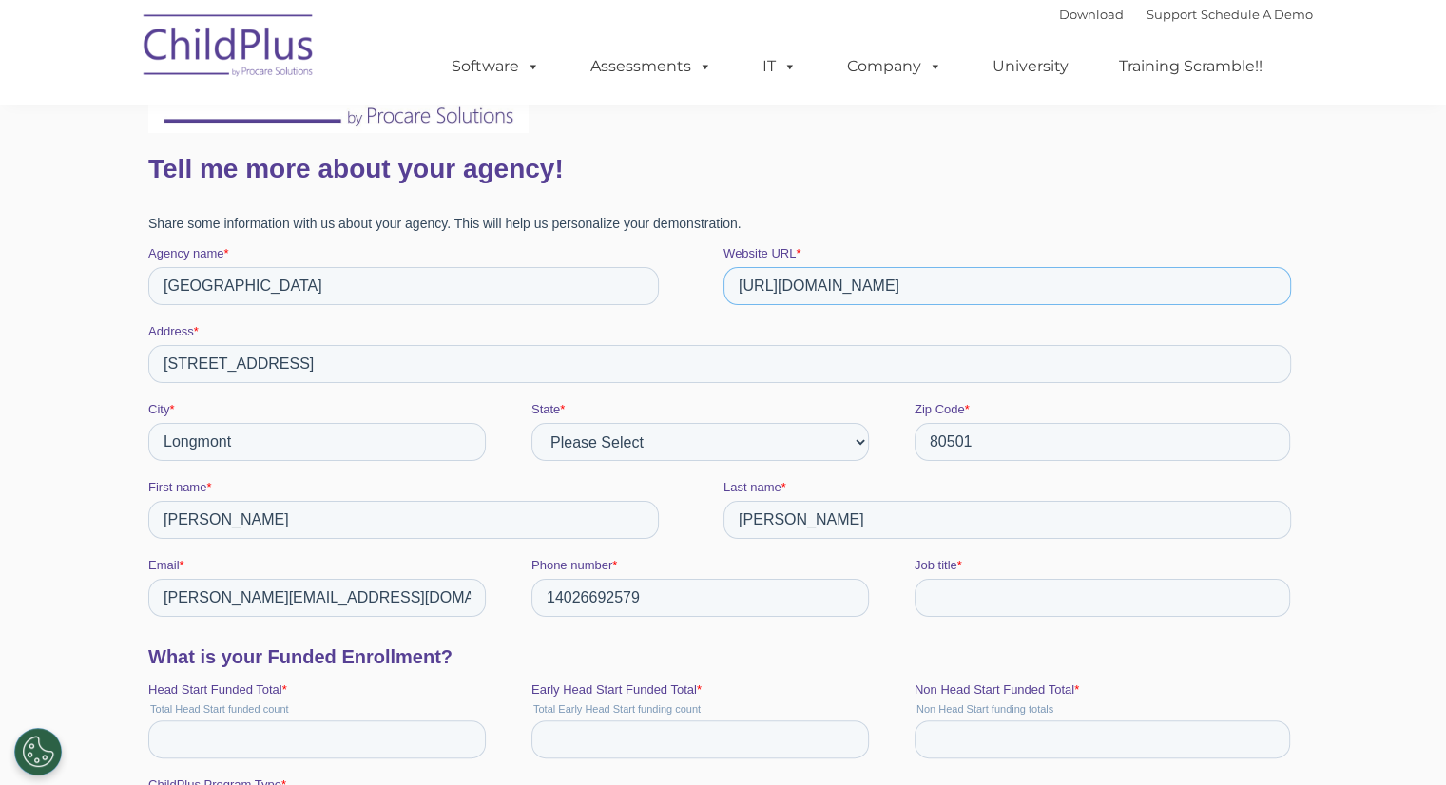
type input "[URL][DOMAIN_NAME]"
click at [358, 371] on input "[STREET_ADDRESS]" at bounding box center [718, 364] width 1143 height 38
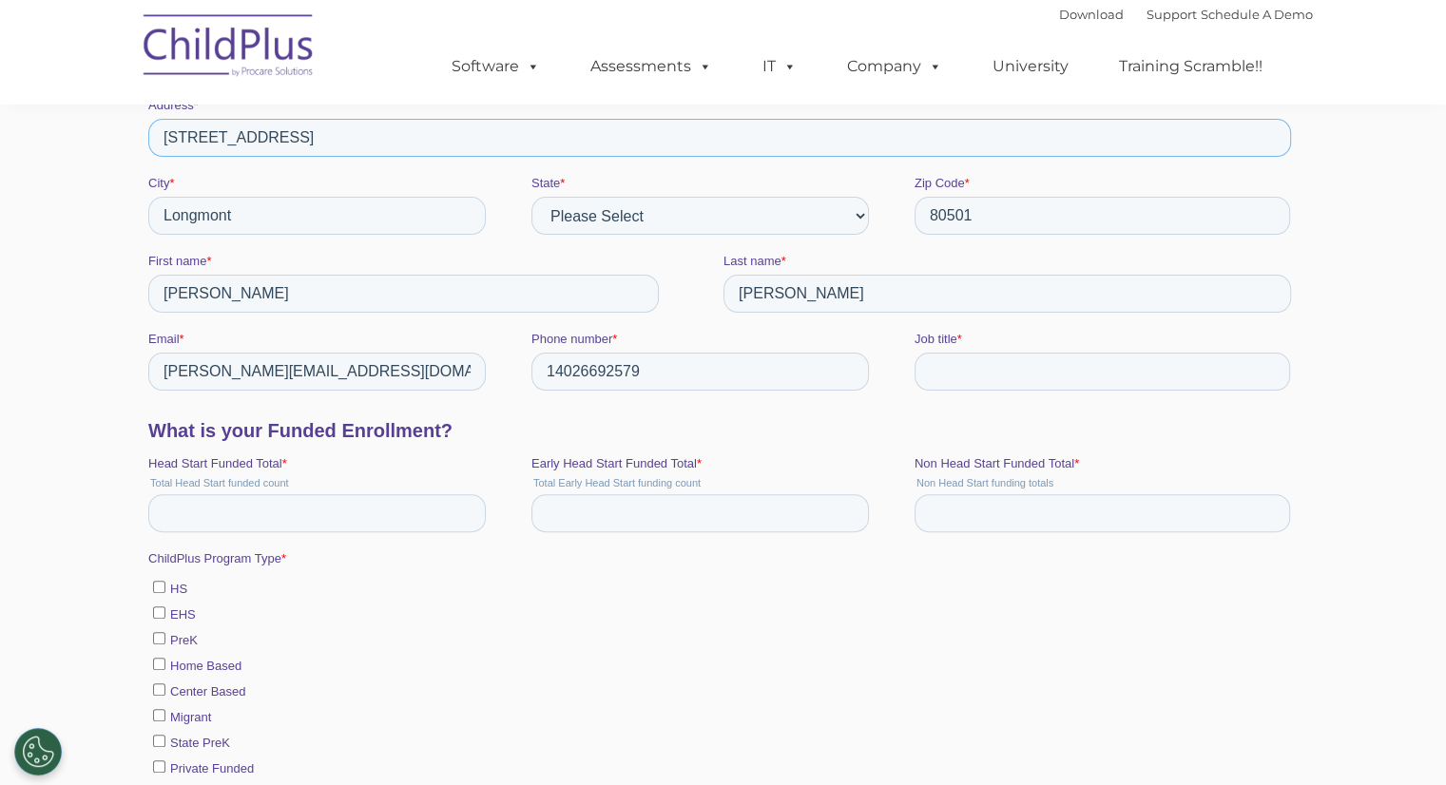
scroll to position [571, 0]
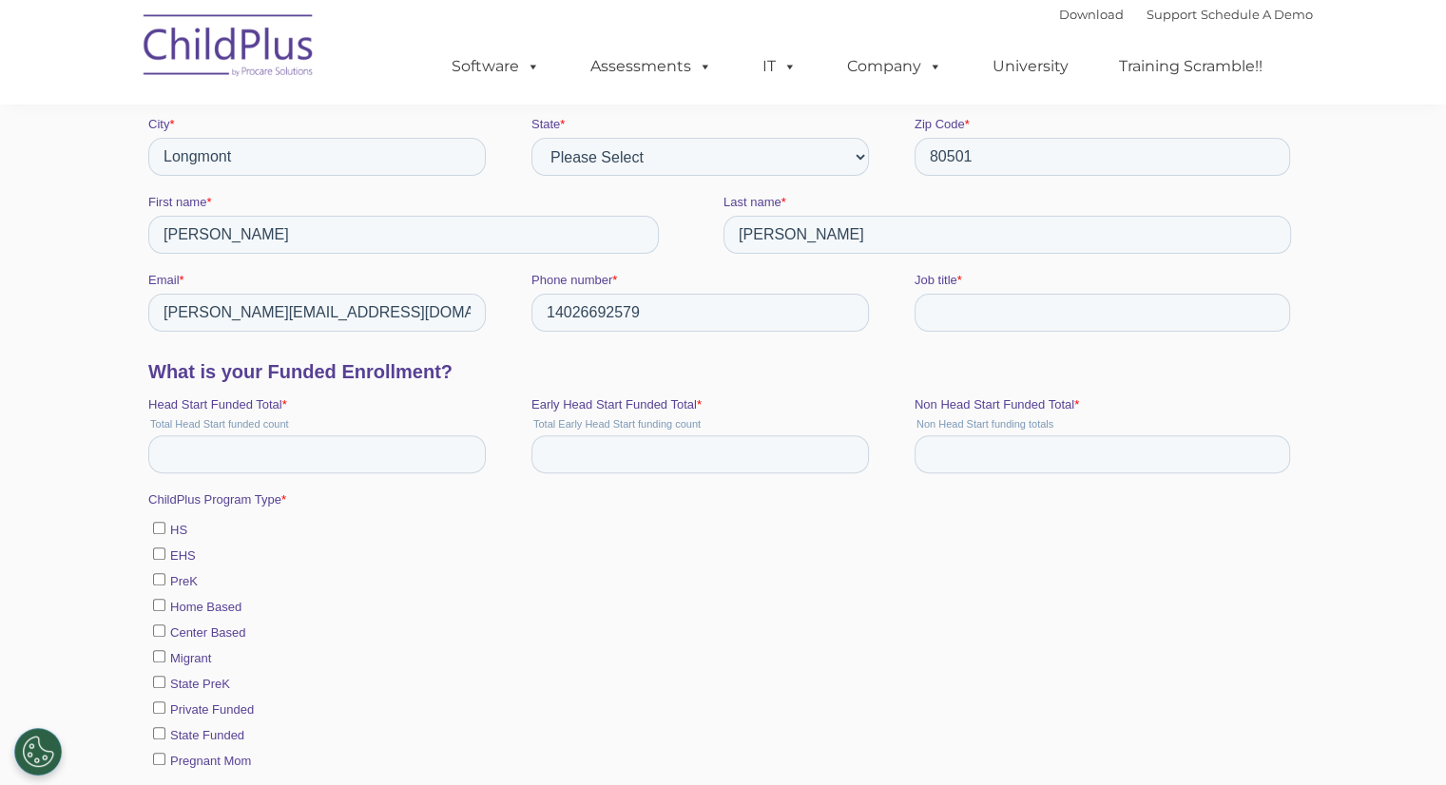
type input "[STREET_ADDRESS]"
click at [556, 308] on input "14026692579" at bounding box center [700, 313] width 338 height 38
type input "[PHONE_NUMBER]"
click at [1075, 308] on input "Job title *" at bounding box center [1102, 313] width 376 height 38
type input "Chief Program Officer - Children's Services"
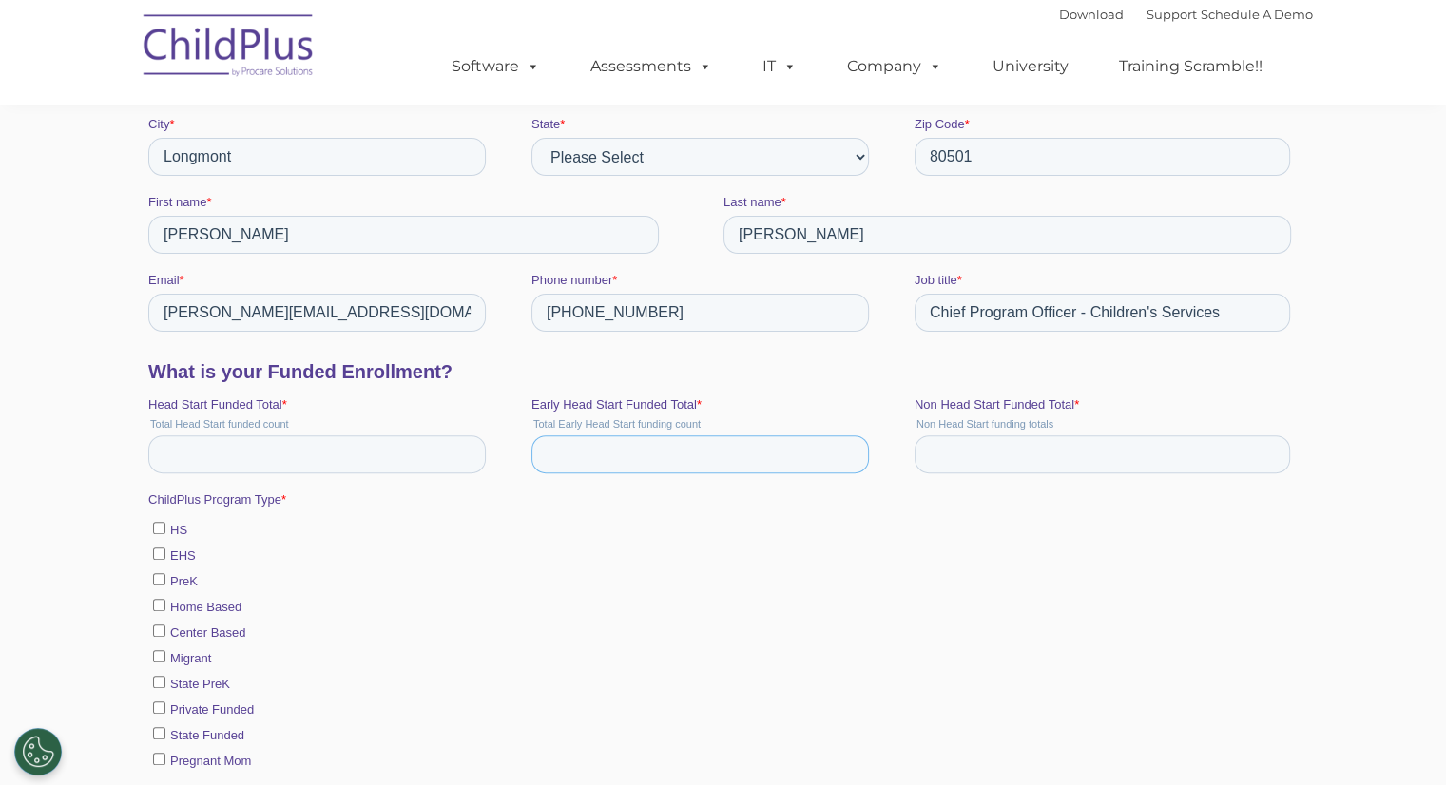
click at [614, 448] on input "Early Head Start Funded Total *" at bounding box center [700, 455] width 338 height 38
type input "68"
click at [323, 461] on input "Head Start Funded Total *" at bounding box center [316, 455] width 338 height 38
type input "141"
click at [953, 454] on input "Non Head Start Funded Total *" at bounding box center [1102, 455] width 376 height 38
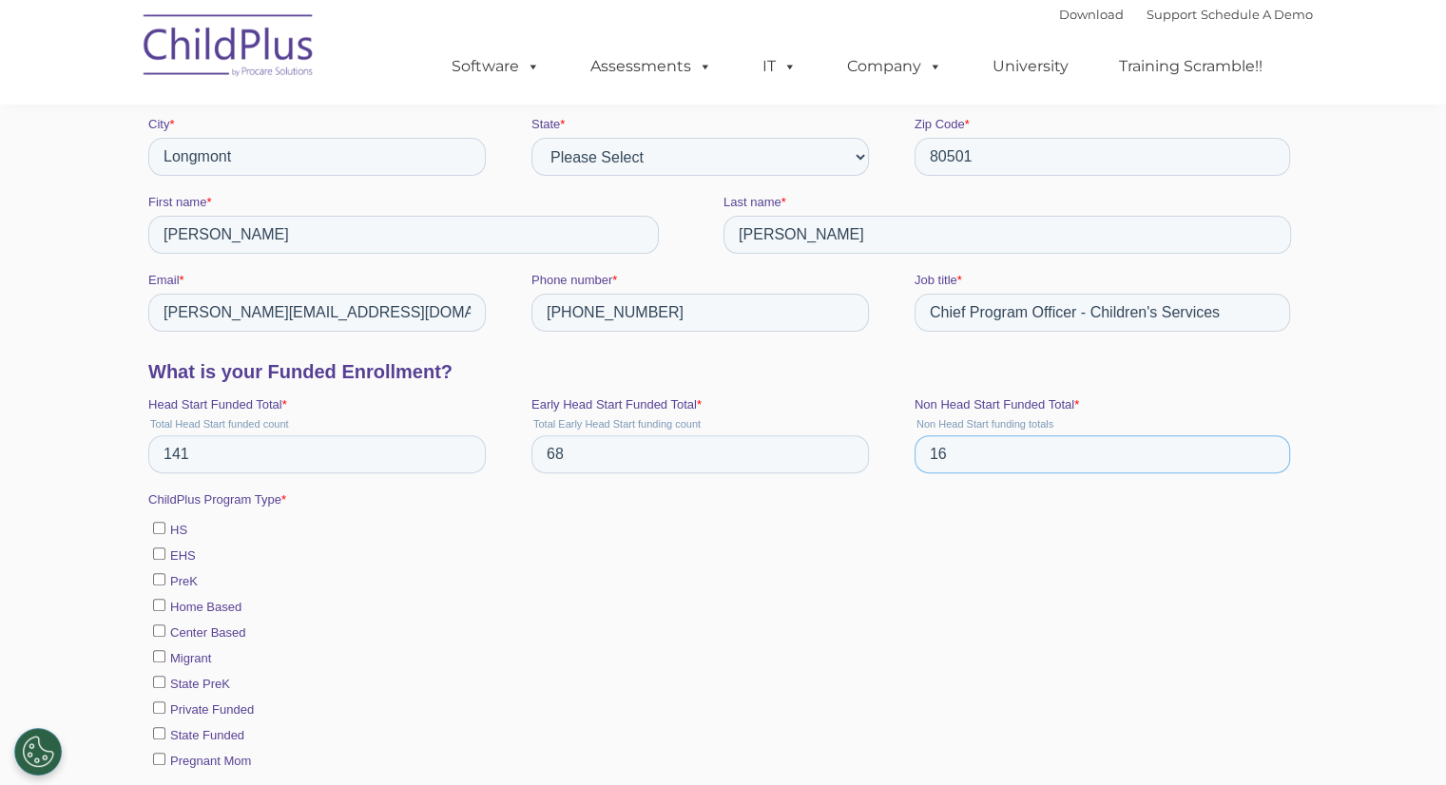
type input "16"
click at [785, 614] on label "Home Based" at bounding box center [721, 606] width 1138 height 20
click at [165, 611] on input "Home Based" at bounding box center [158, 605] width 12 height 12
checkbox input "true"
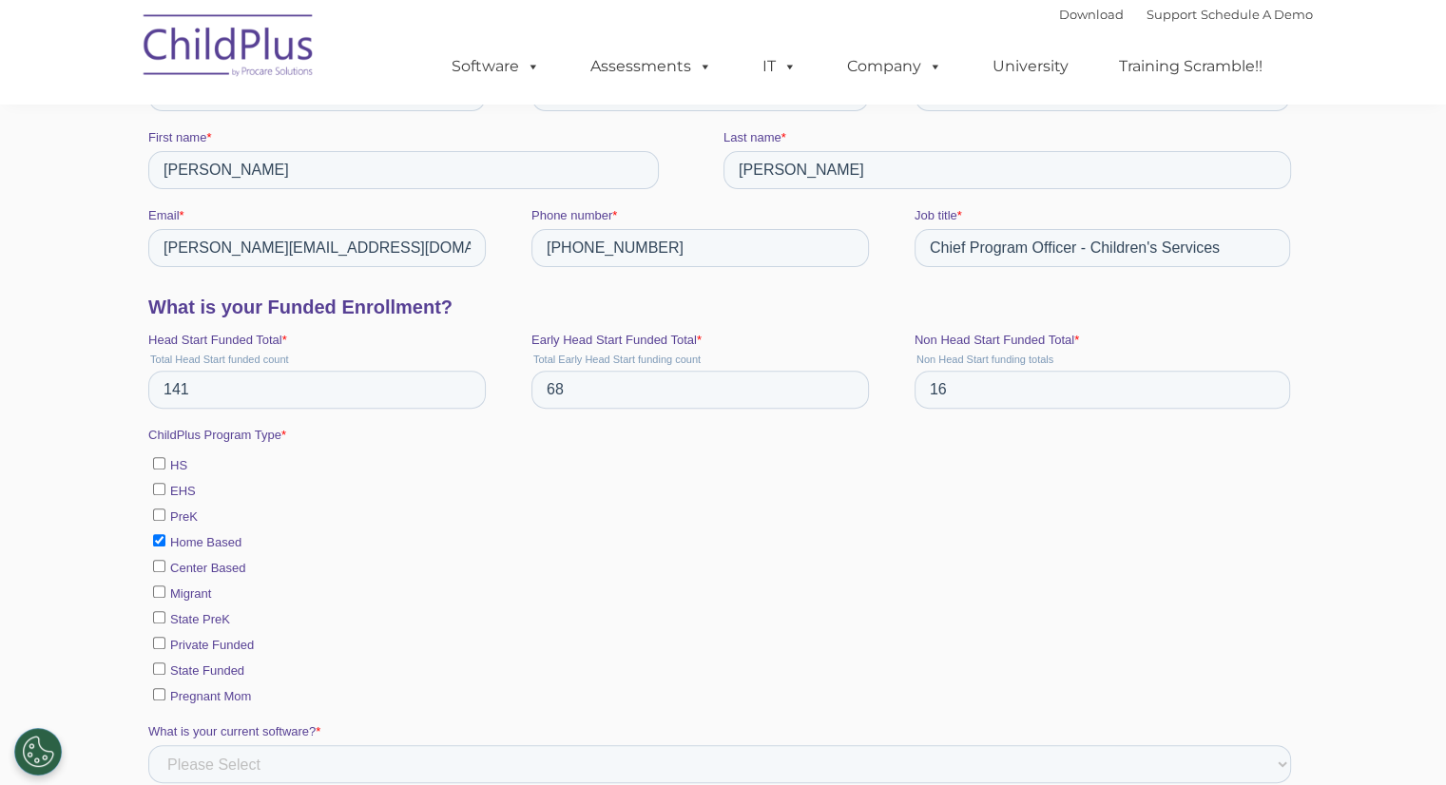
scroll to position [666, 0]
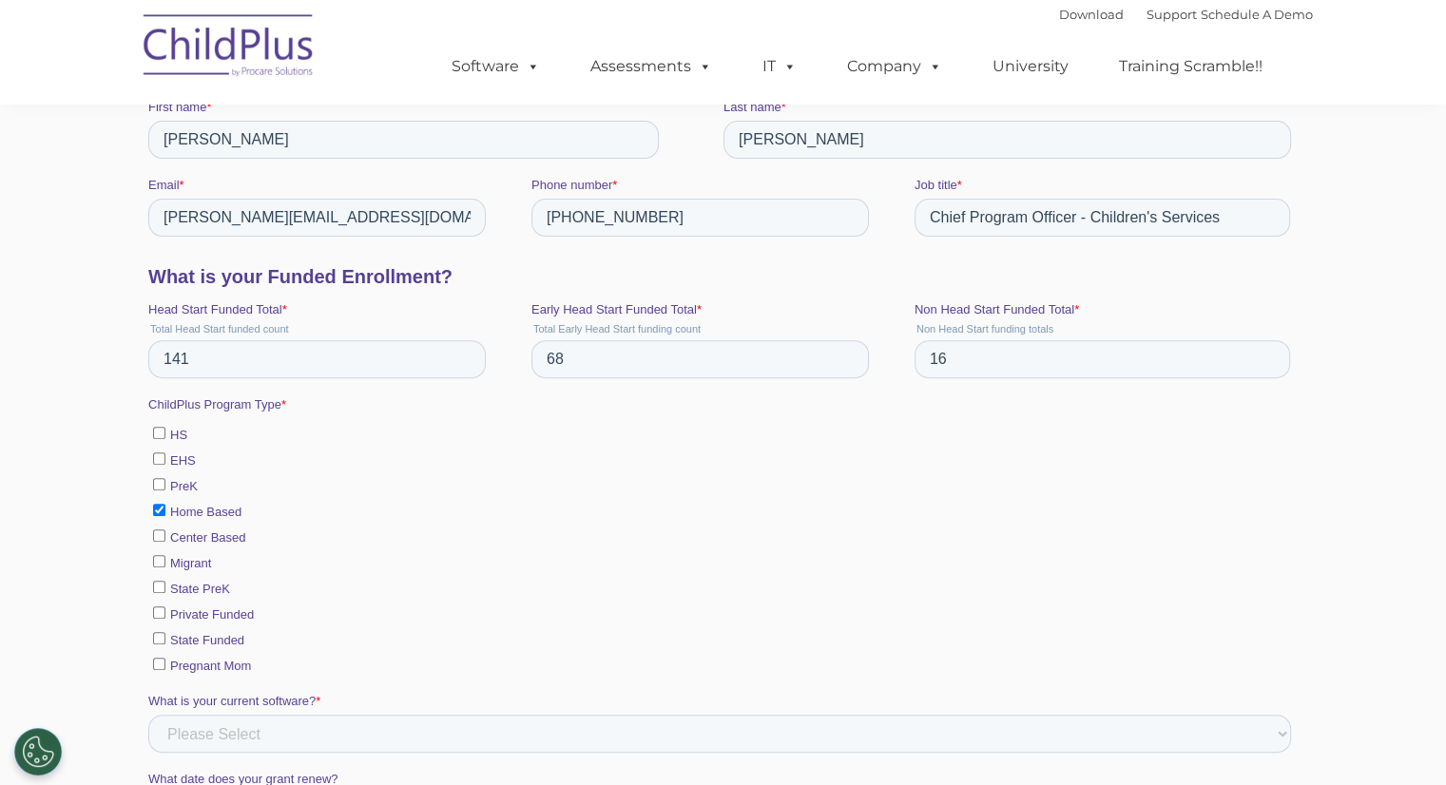
drag, startPoint x: 158, startPoint y: 428, endPoint x: 157, endPoint y: 460, distance: 32.3
click at [158, 442] on label "HS" at bounding box center [721, 434] width 1138 height 20
click at [158, 439] on input "HS" at bounding box center [158, 433] width 12 height 12
checkbox input "true"
click at [157, 461] on input "EHS" at bounding box center [158, 459] width 12 height 12
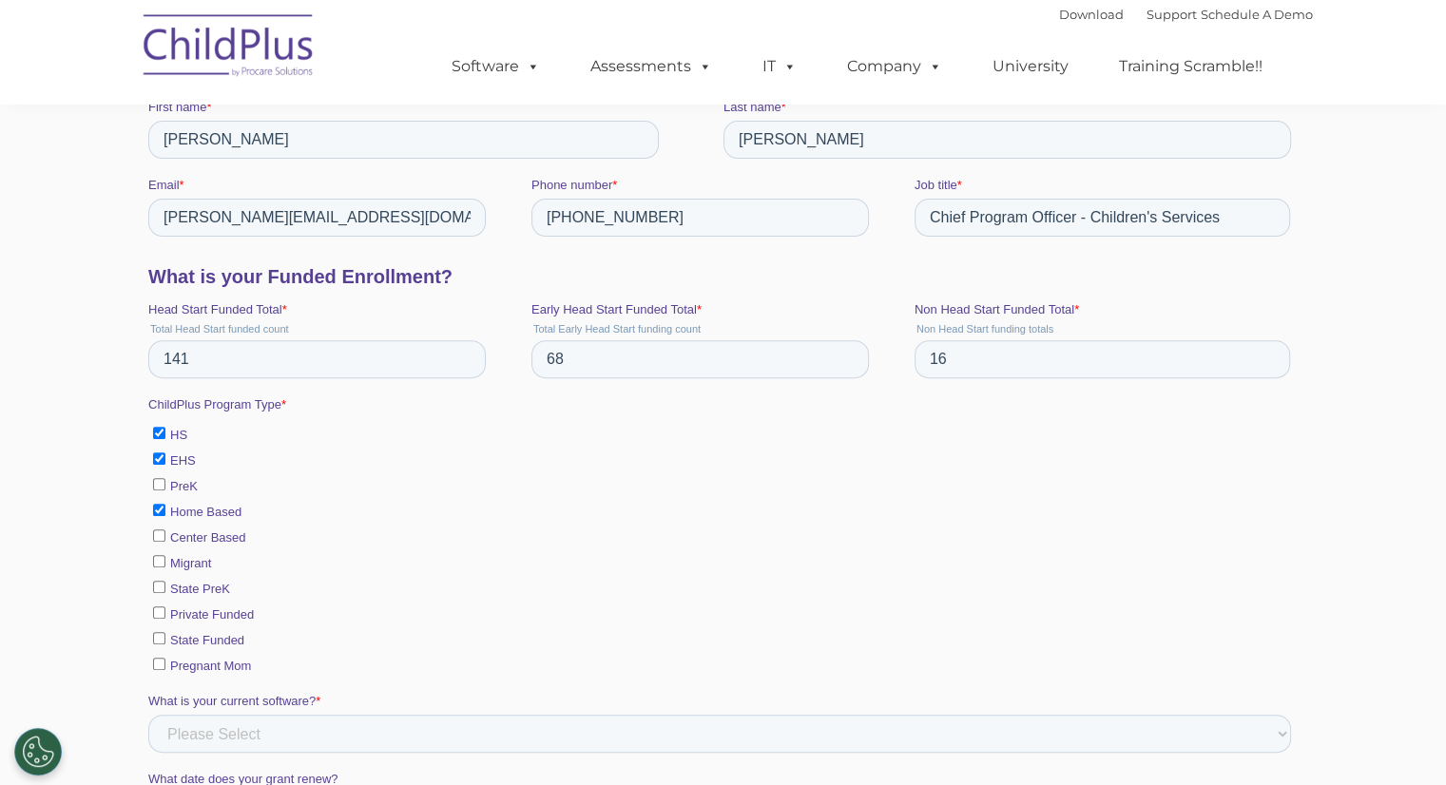
checkbox input "true"
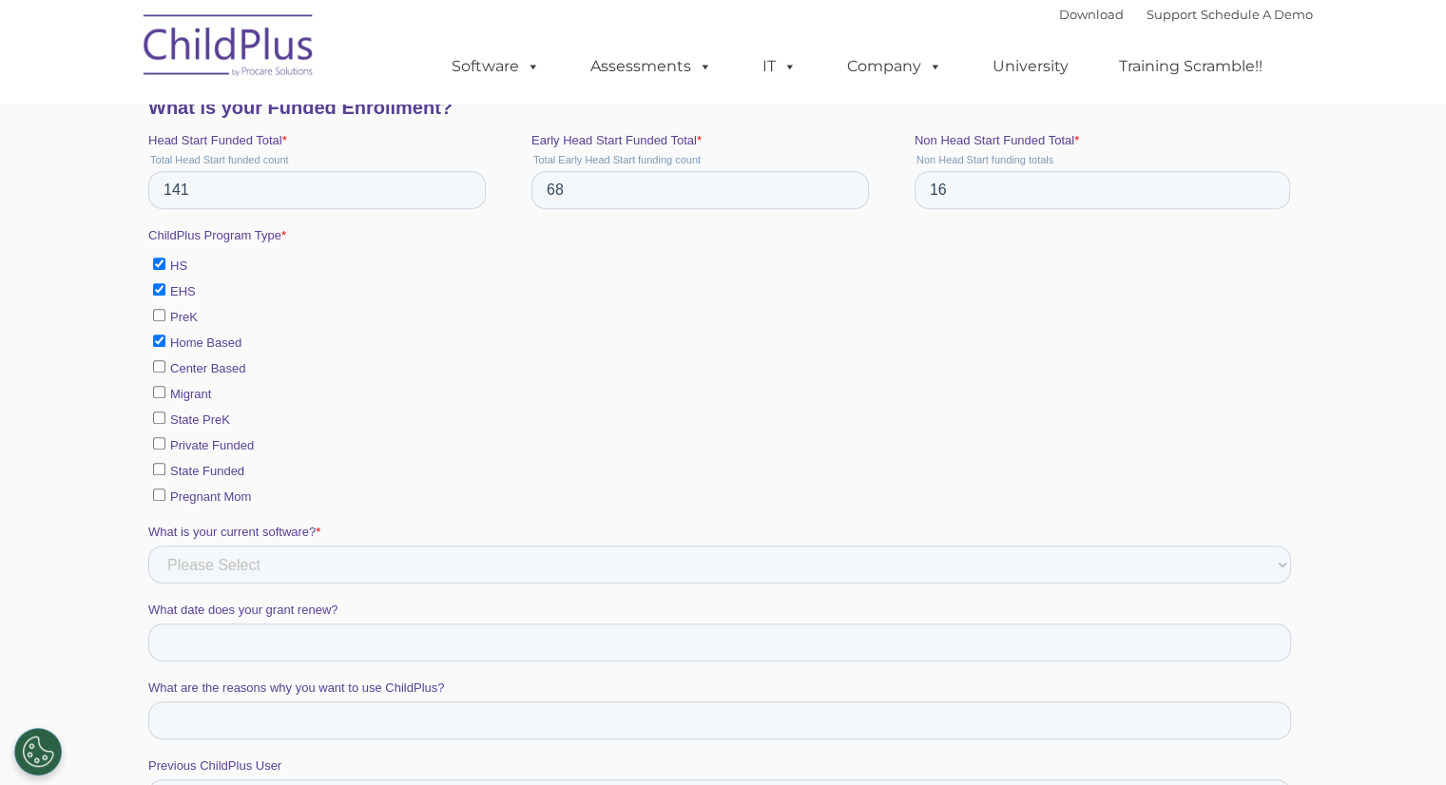
scroll to position [856, 0]
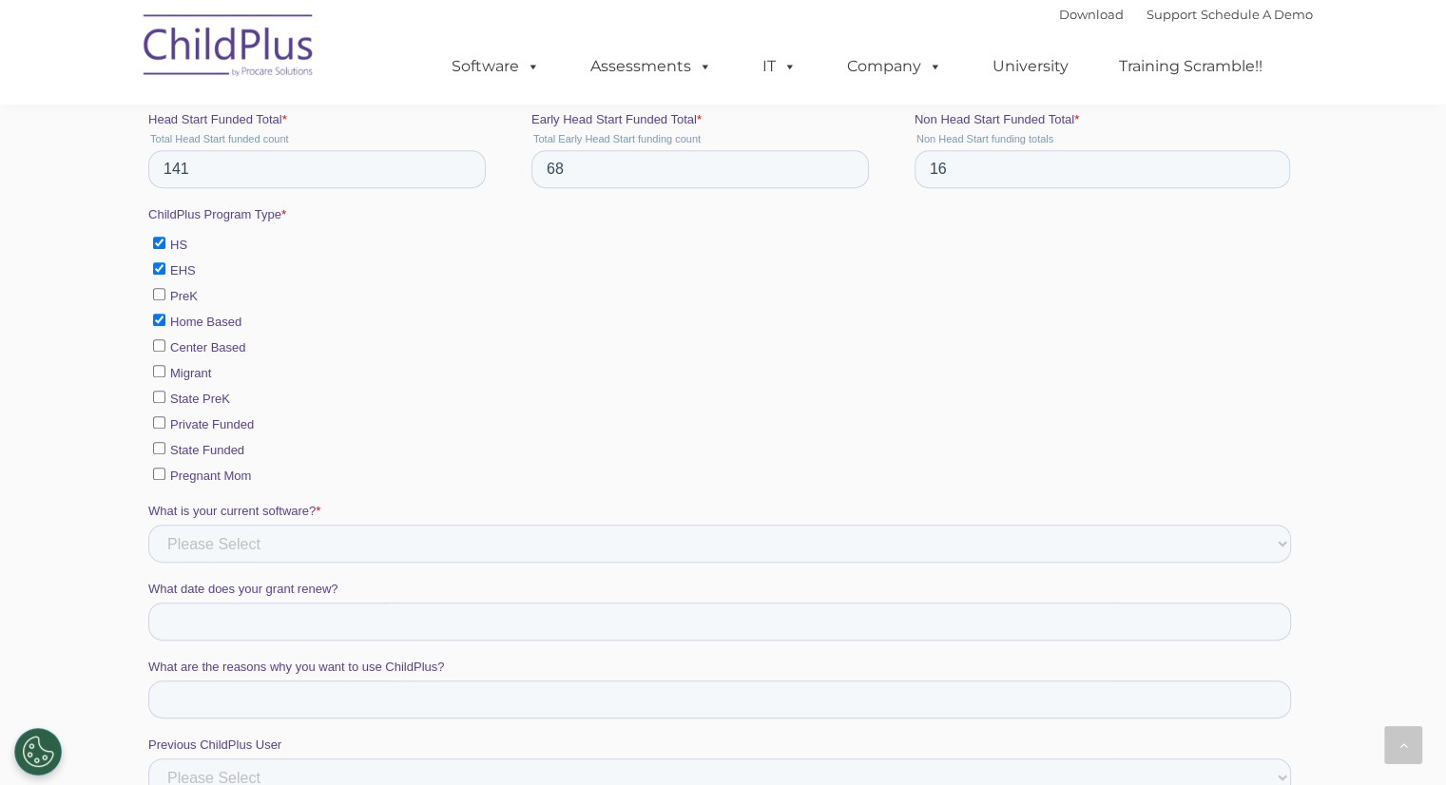
click at [162, 442] on input "State Funded" at bounding box center [158, 448] width 12 height 12
checkbox input "true"
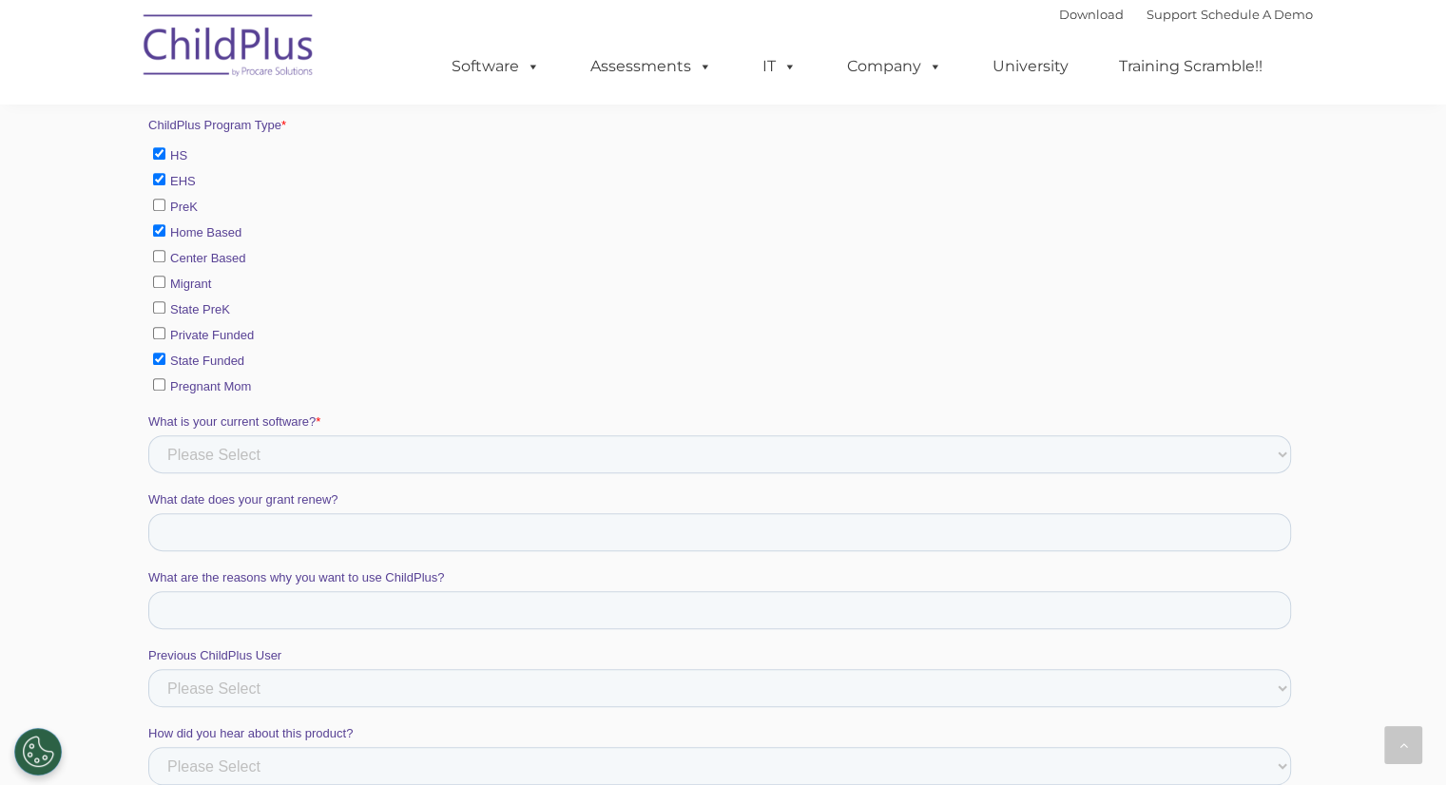
scroll to position [1046, 0]
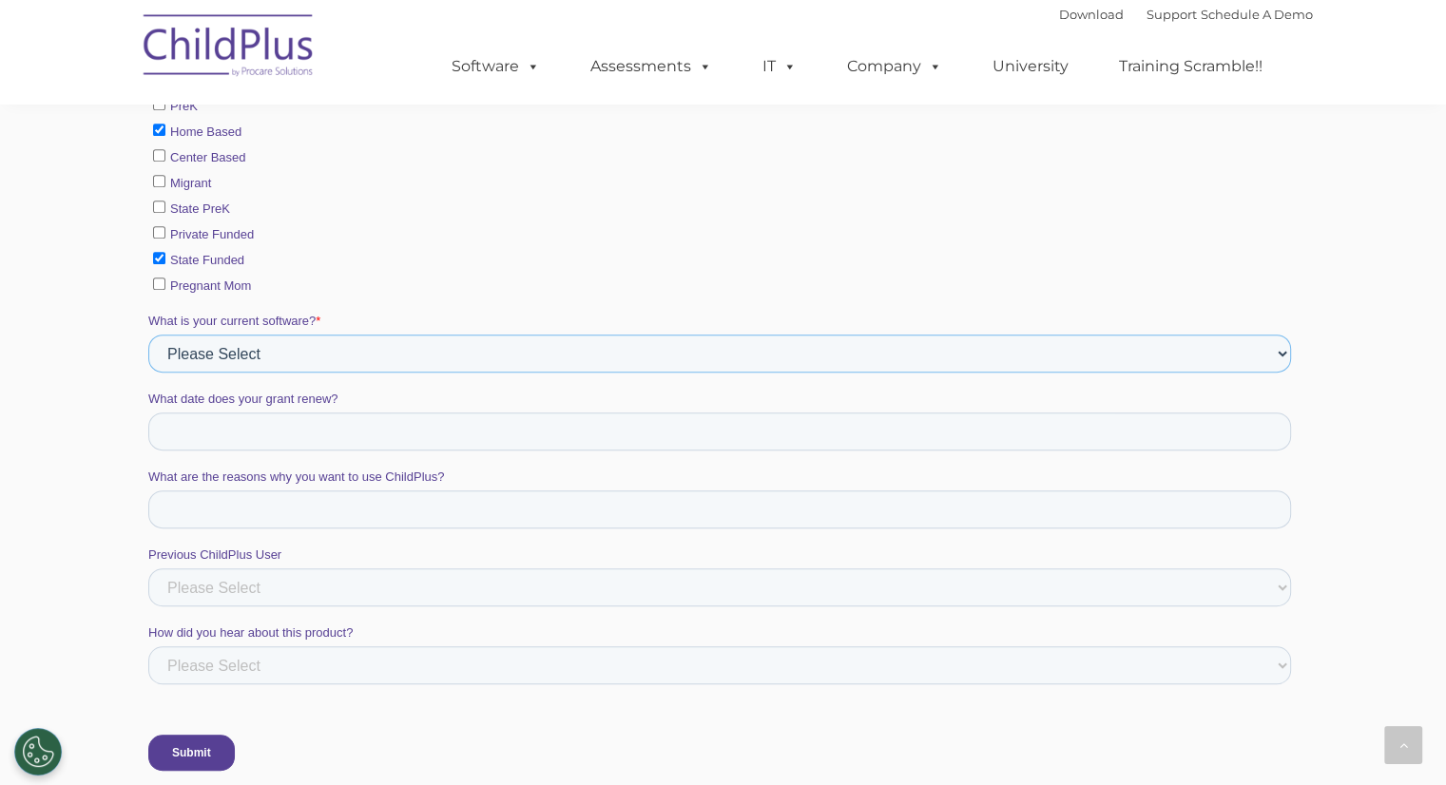
click at [461, 338] on select "Please Select Alliance Apricot Brightwheel CAP60 CAPTAIN [PERSON_NAME] COPA Eas…" at bounding box center [718, 354] width 1143 height 38
select select "GoEngage"
click at [147, 373] on select "Please Select Alliance Apricot Brightwheel CAP60 CAPTAIN [PERSON_NAME] COPA Eas…" at bounding box center [718, 354] width 1143 height 38
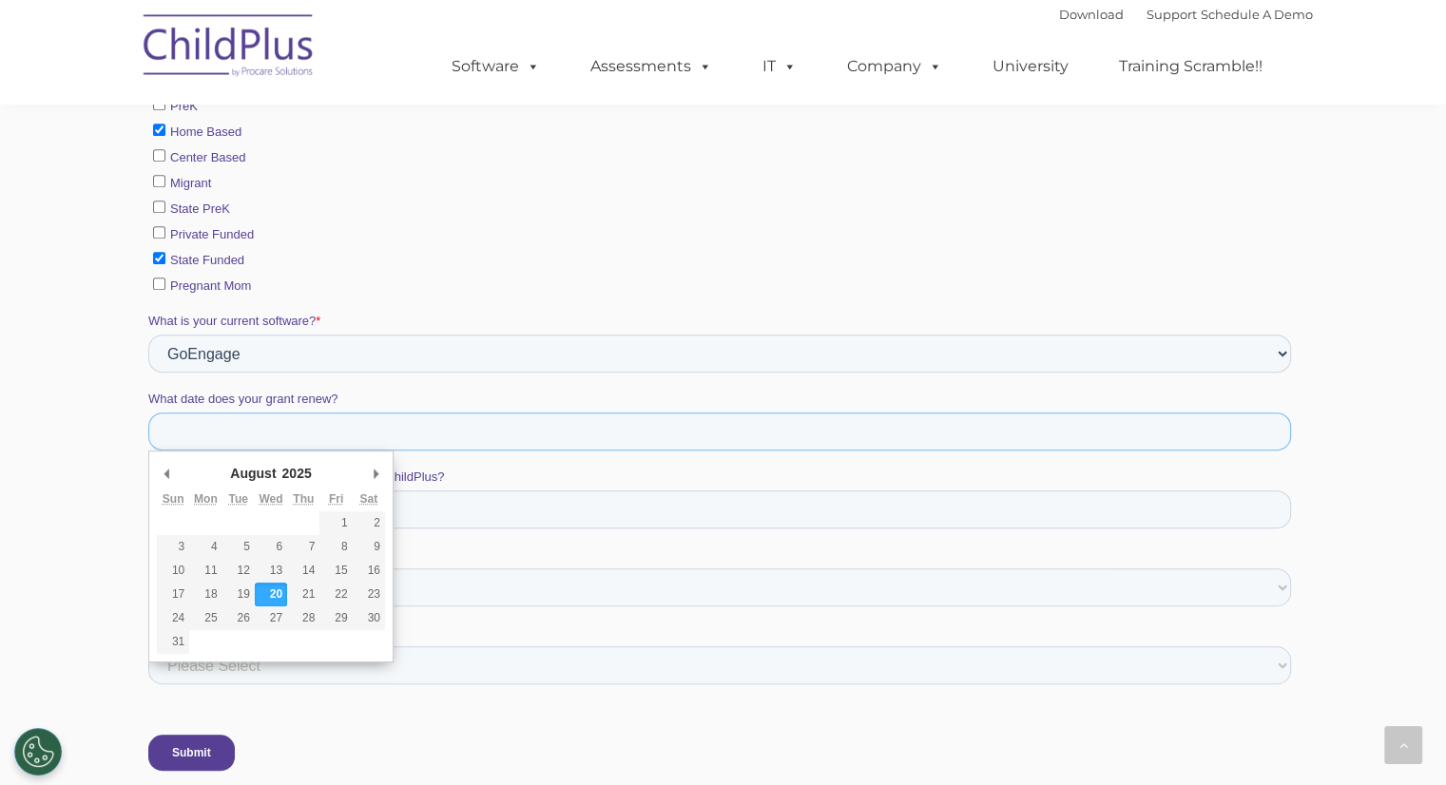
click at [297, 431] on input "What date does your grant renew?" at bounding box center [718, 432] width 1143 height 38
type div "[DATE]"
type input "[DATE]"
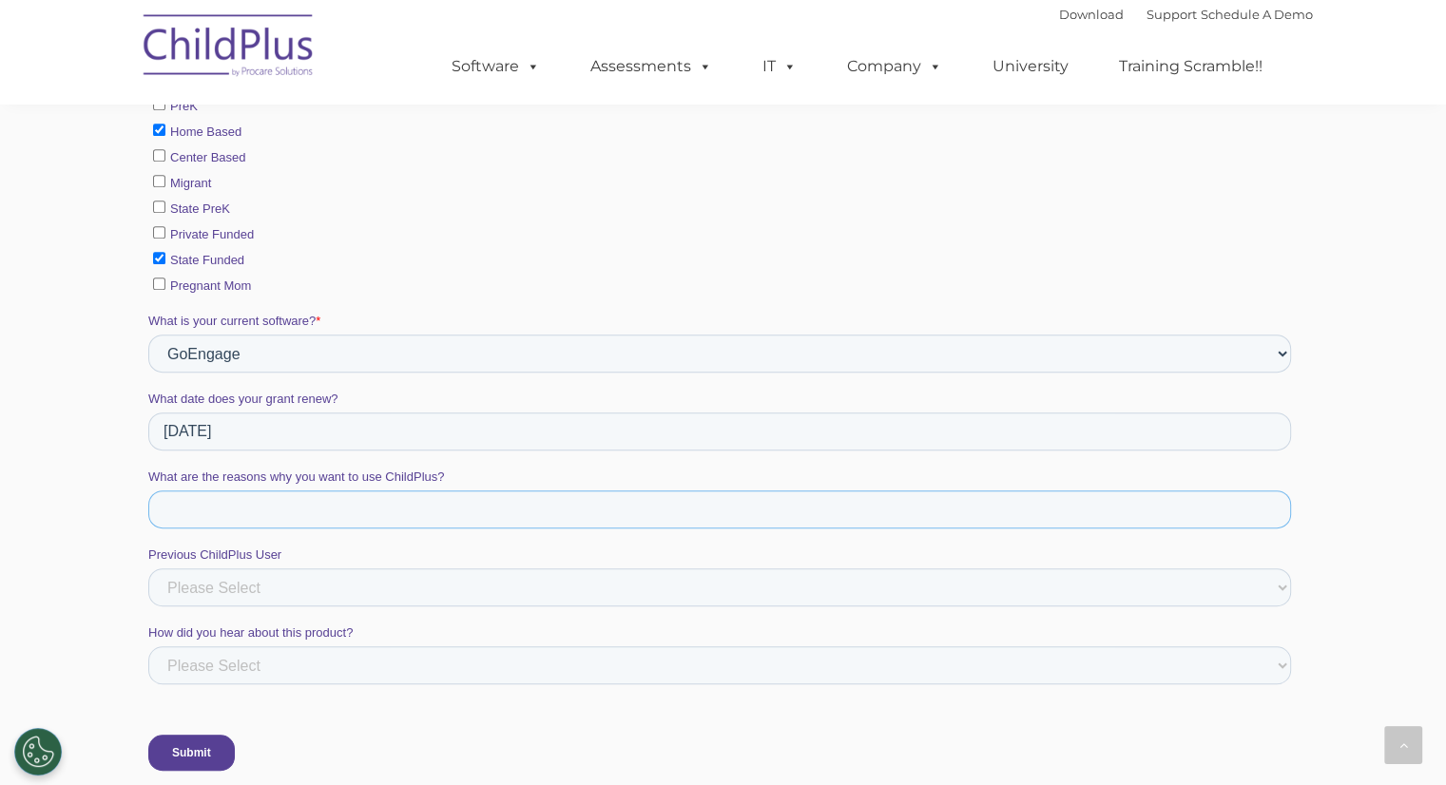
click at [281, 507] on input "What are the reasons why you want to use ChildPlus?" at bounding box center [718, 510] width 1143 height 38
click at [576, 503] on input "Our program is looking for something more user-friendly and streamlined." at bounding box center [718, 510] width 1143 height 38
click at [652, 512] on input "Our program is looking for something more user-friendly, streamlined." at bounding box center [718, 510] width 1143 height 38
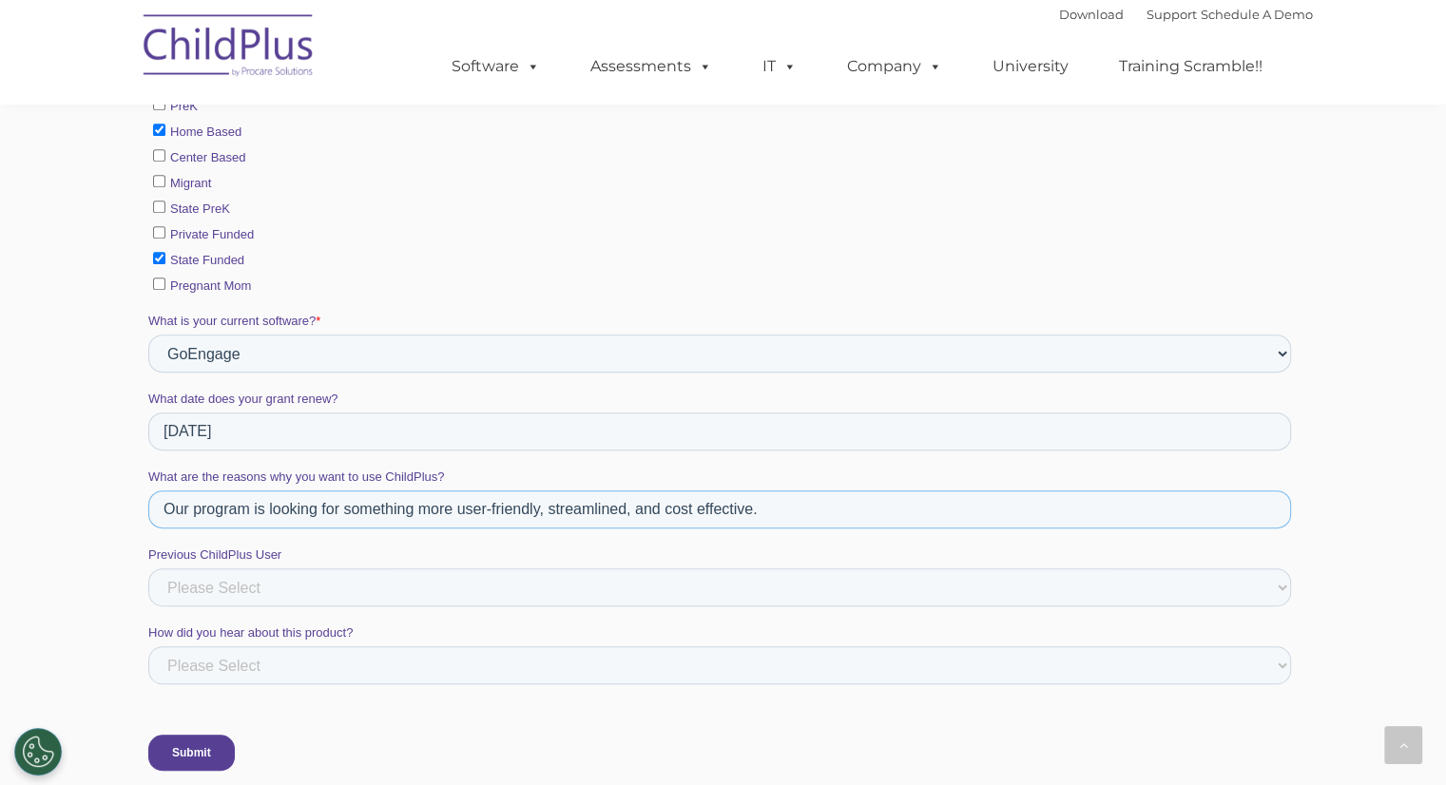
type input "Our program is looking for something more user-friendly, streamlined, and cost …"
click at [356, 570] on select "Please Select Yes No" at bounding box center [718, 588] width 1143 height 38
select select "No"
click at [147, 607] on select "Please Select Yes No" at bounding box center [718, 588] width 1143 height 38
click at [335, 662] on select "Please Select ChildPlus Staff ChildPlus Pop-up Message Email Social Media Websi…" at bounding box center [718, 666] width 1143 height 38
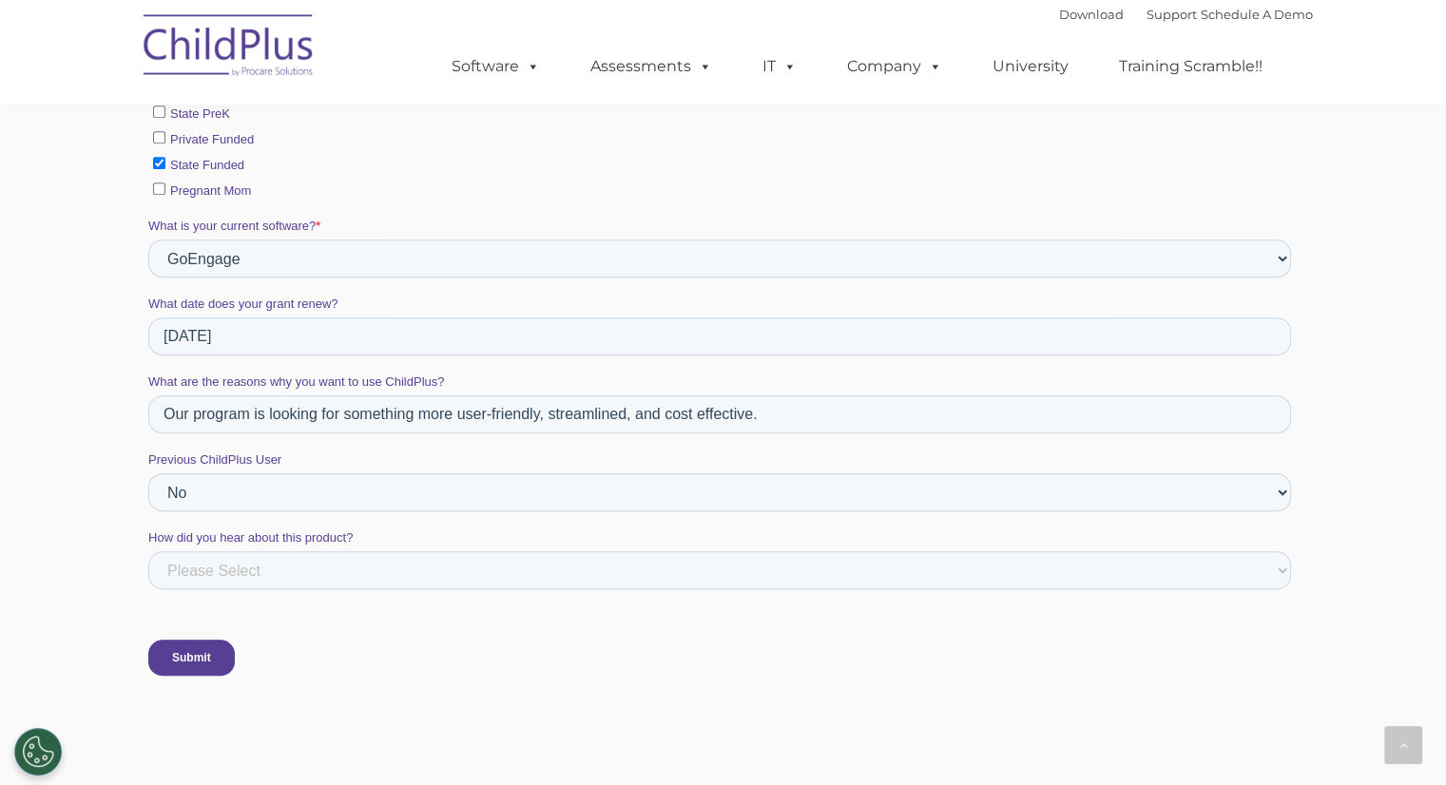
click at [184, 657] on input "Submit" at bounding box center [190, 658] width 87 height 36
